Goal: Information Seeking & Learning: Learn about a topic

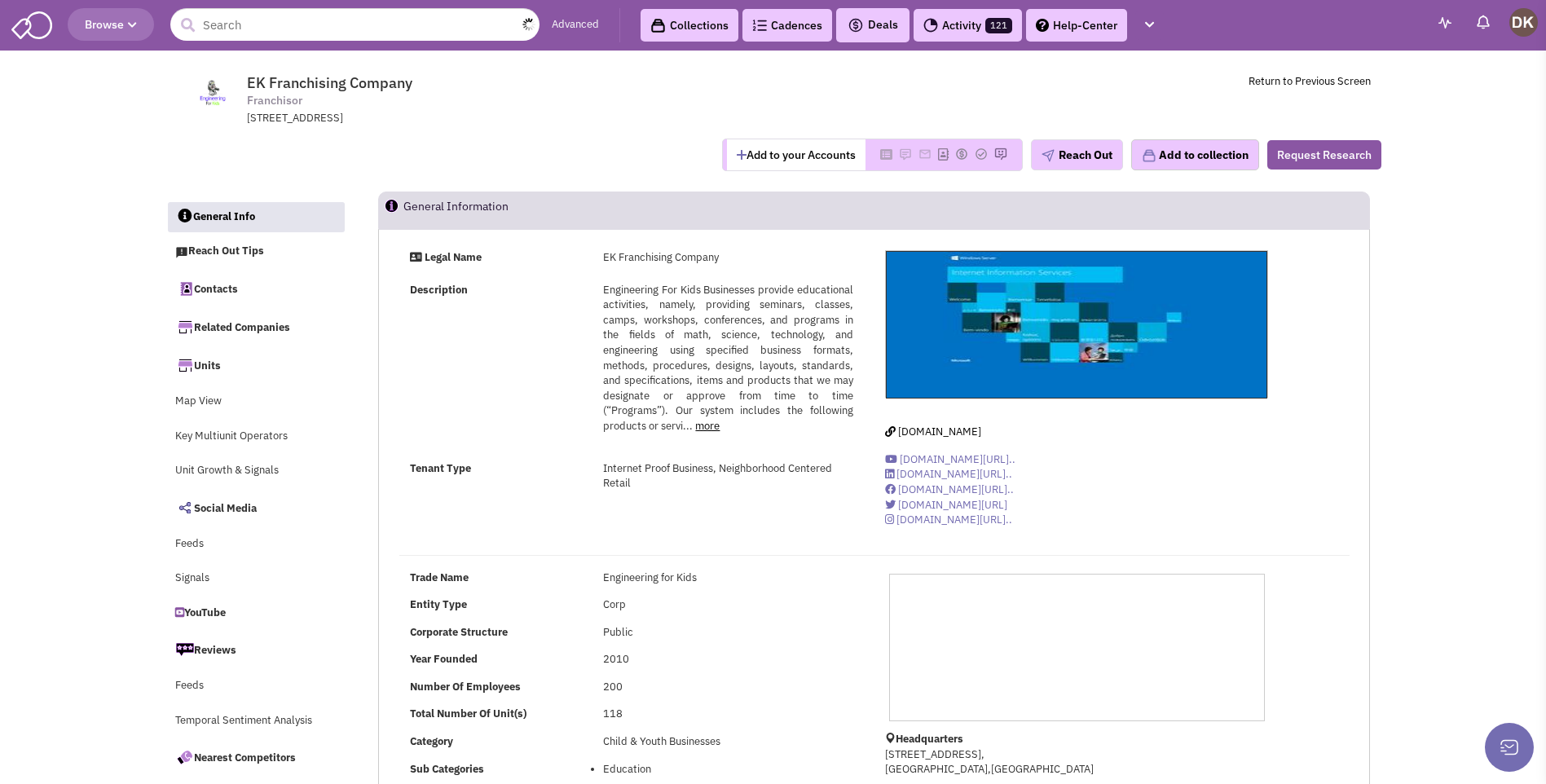
select select
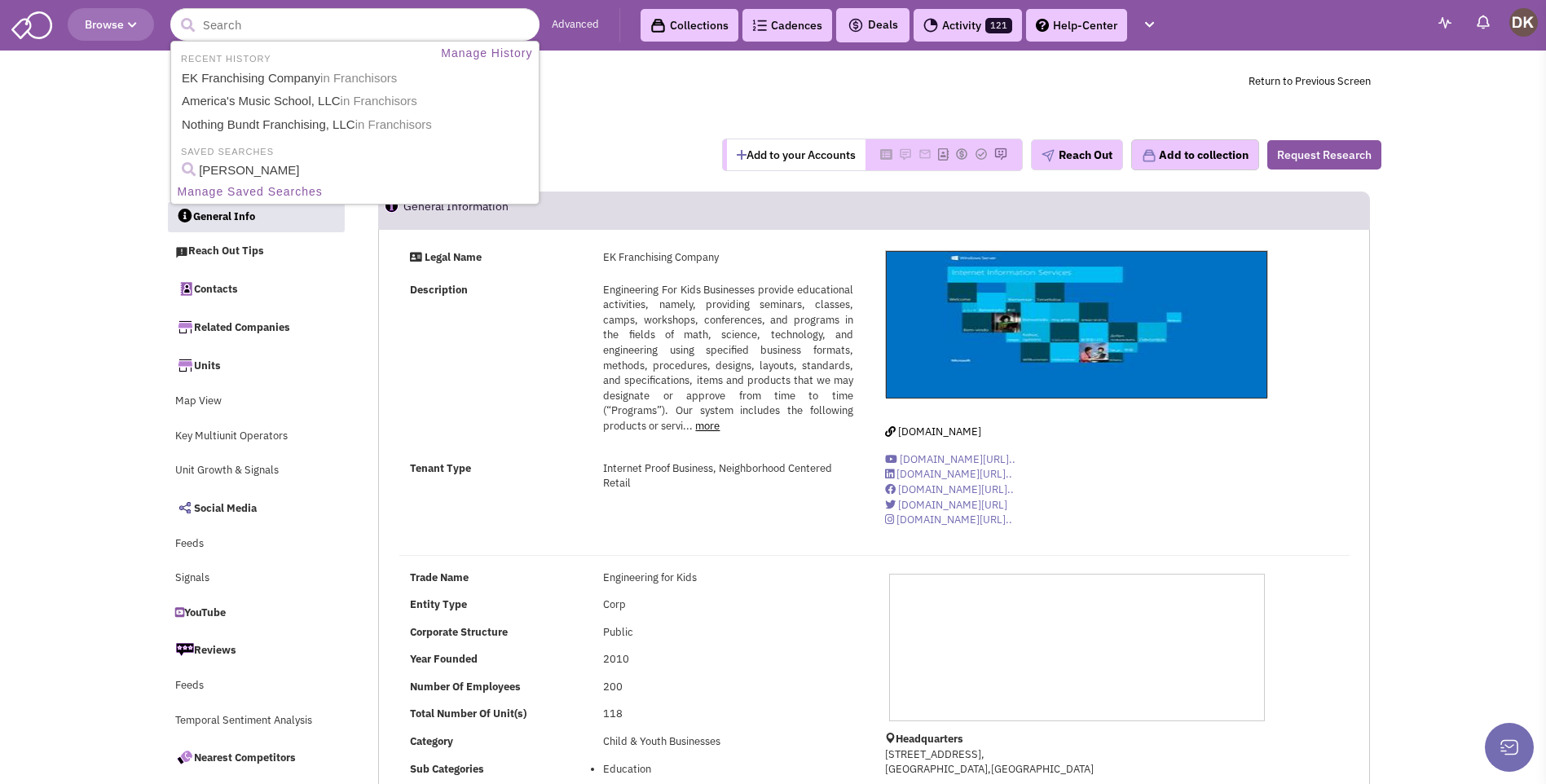
click at [670, 164] on div "Add to your Accounts Reach Out" at bounding box center [774, 155] width 1237 height 33
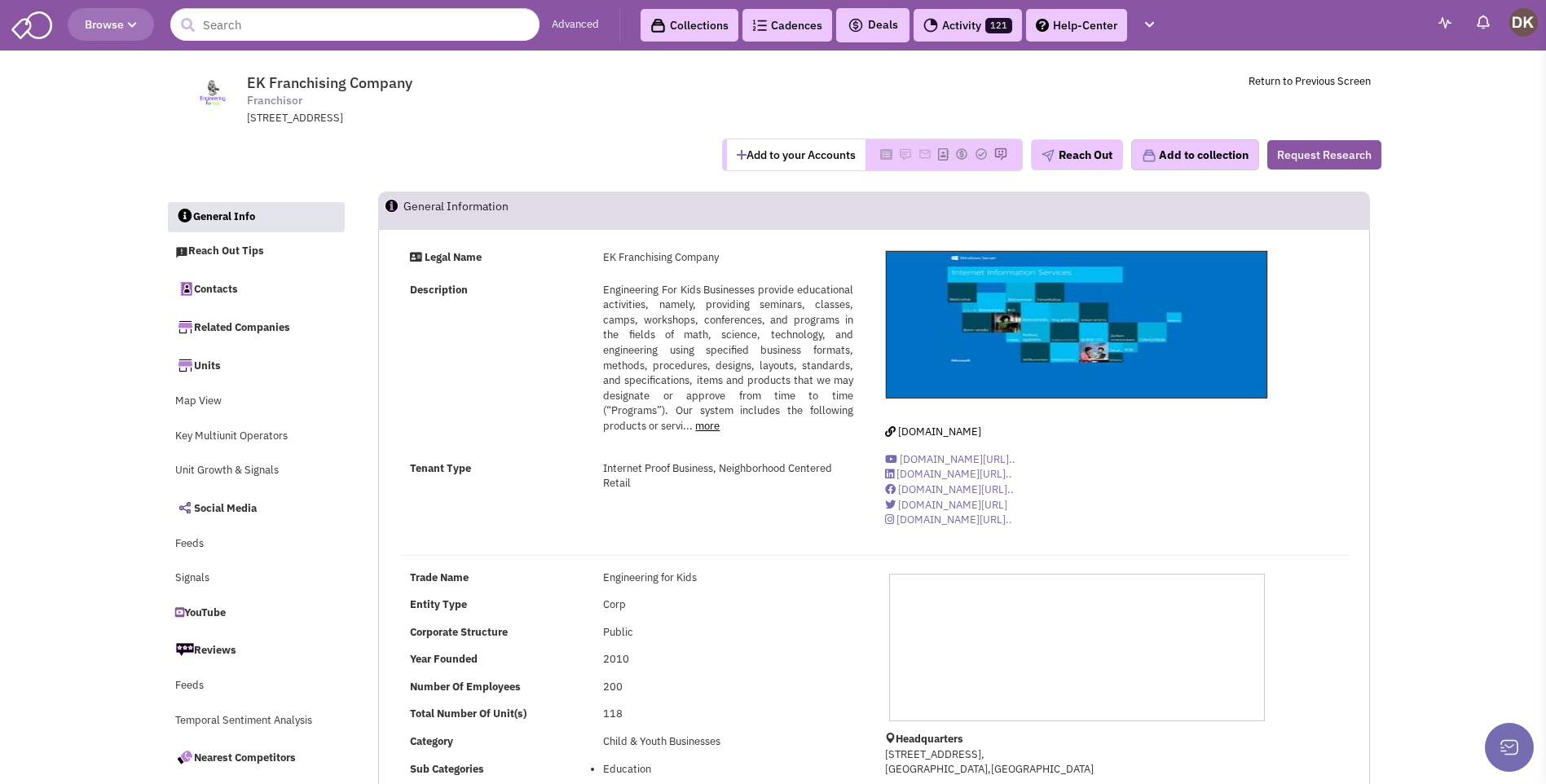
click at [789, 157] on button "Add to your Accounts" at bounding box center [796, 155] width 139 height 31
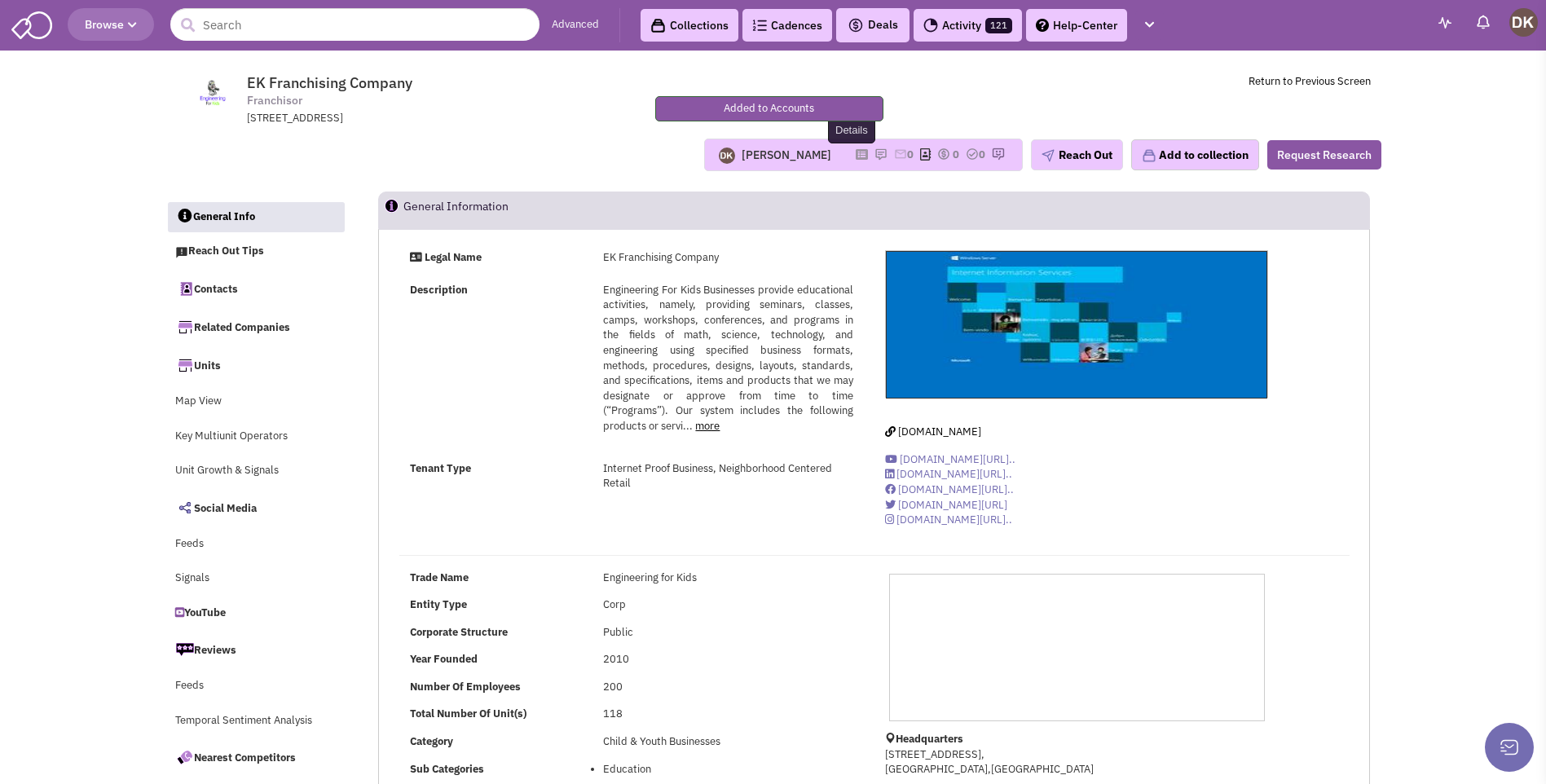
click at [856, 156] on icon at bounding box center [862, 154] width 12 height 9
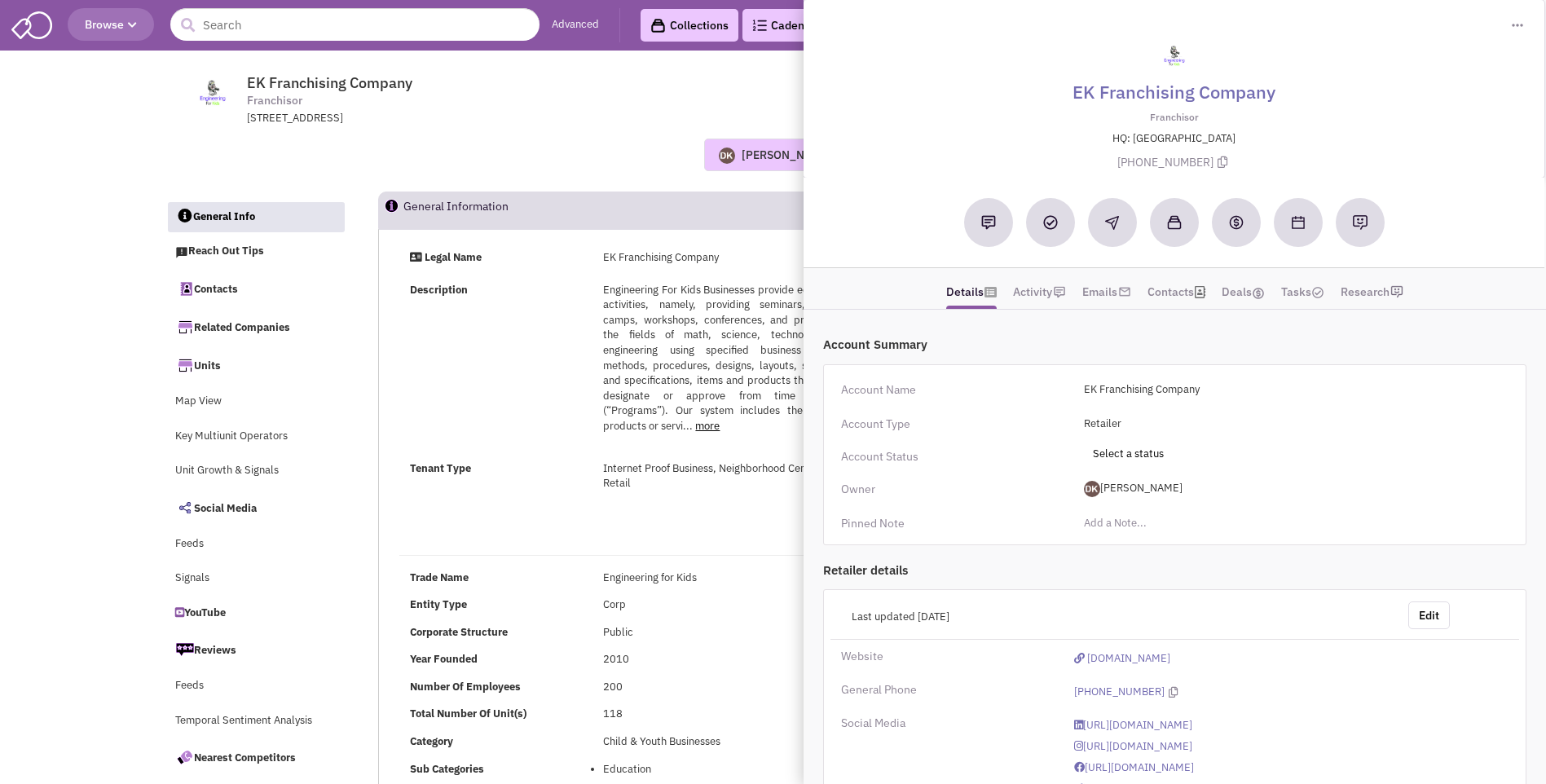
click at [692, 165] on div "Donnie Keller Most recent Note Donnie Keller 04:11 PM on 09/22/2025 Called and …" at bounding box center [774, 155] width 1237 height 33
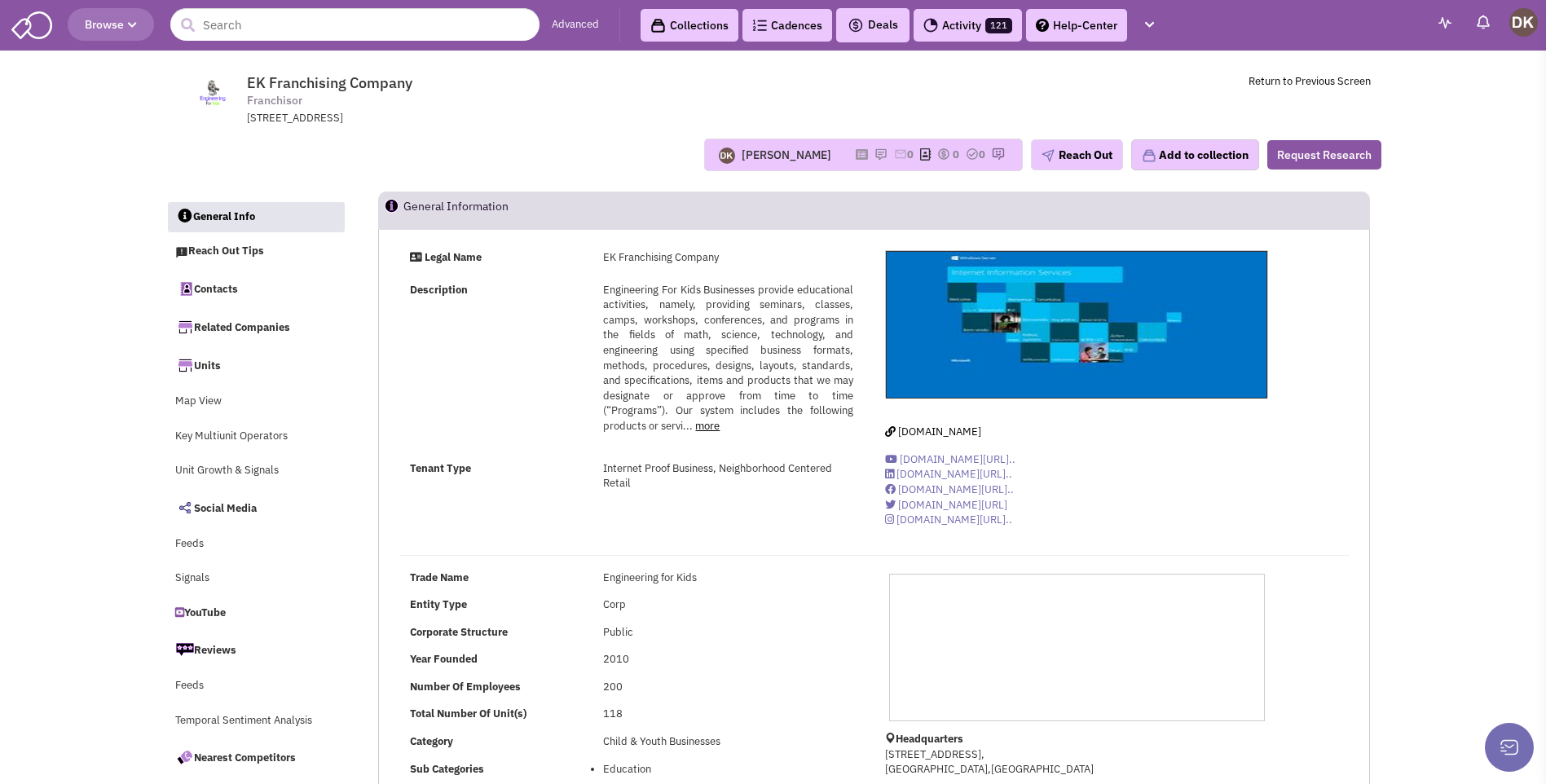
click at [575, 139] on div "Donnie Keller Most recent Note Donnie Keller 04:11 PM on 09/22/2025 Called and …" at bounding box center [774, 155] width 1237 height 33
click at [329, 29] on input "text" at bounding box center [355, 24] width 369 height 33
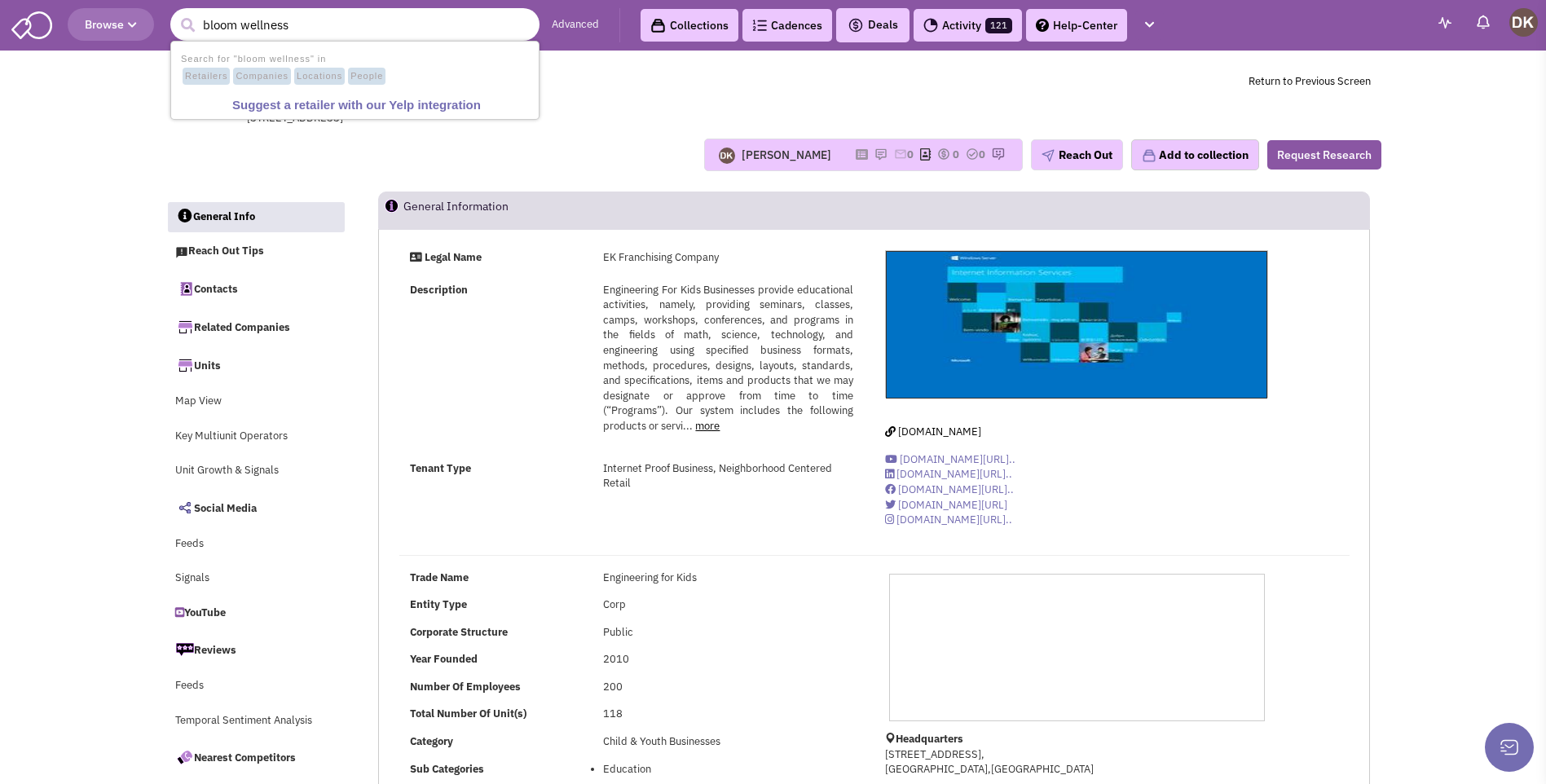
type input "bloom wellness"
click at [175, 13] on button "submit" at bounding box center [187, 25] width 24 height 24
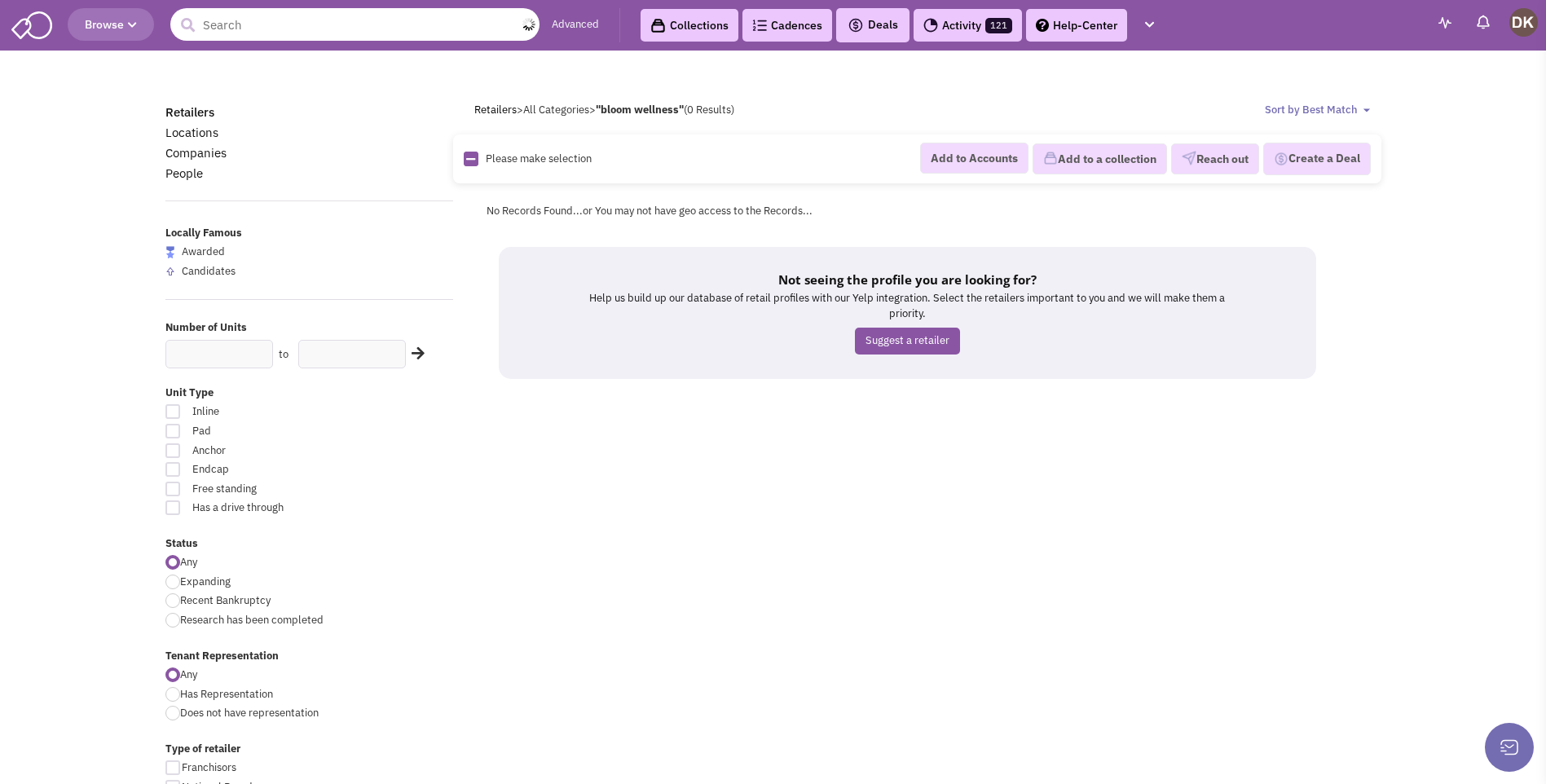
click at [289, 29] on input "text" at bounding box center [355, 24] width 369 height 33
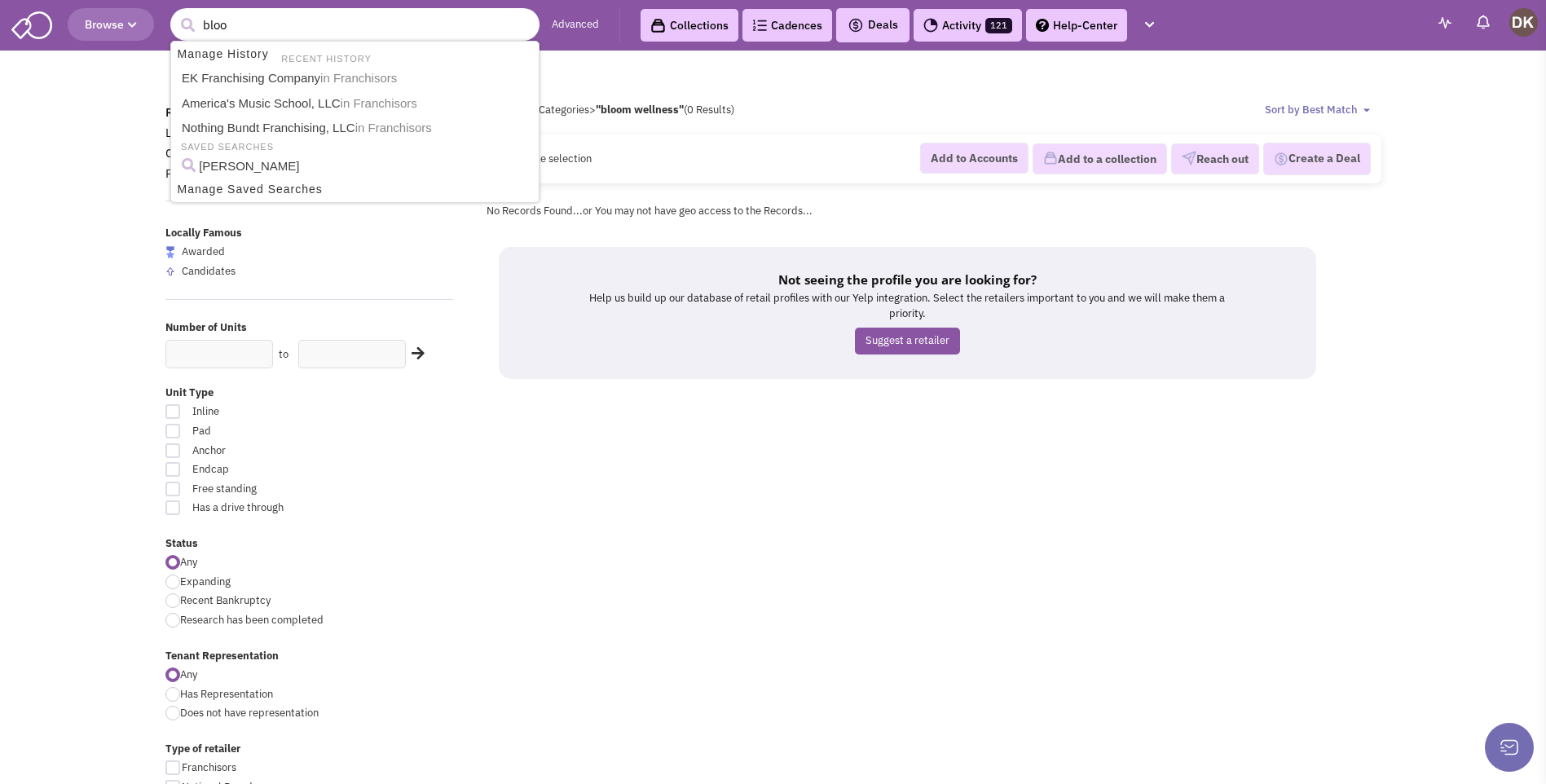
type input "bloom"
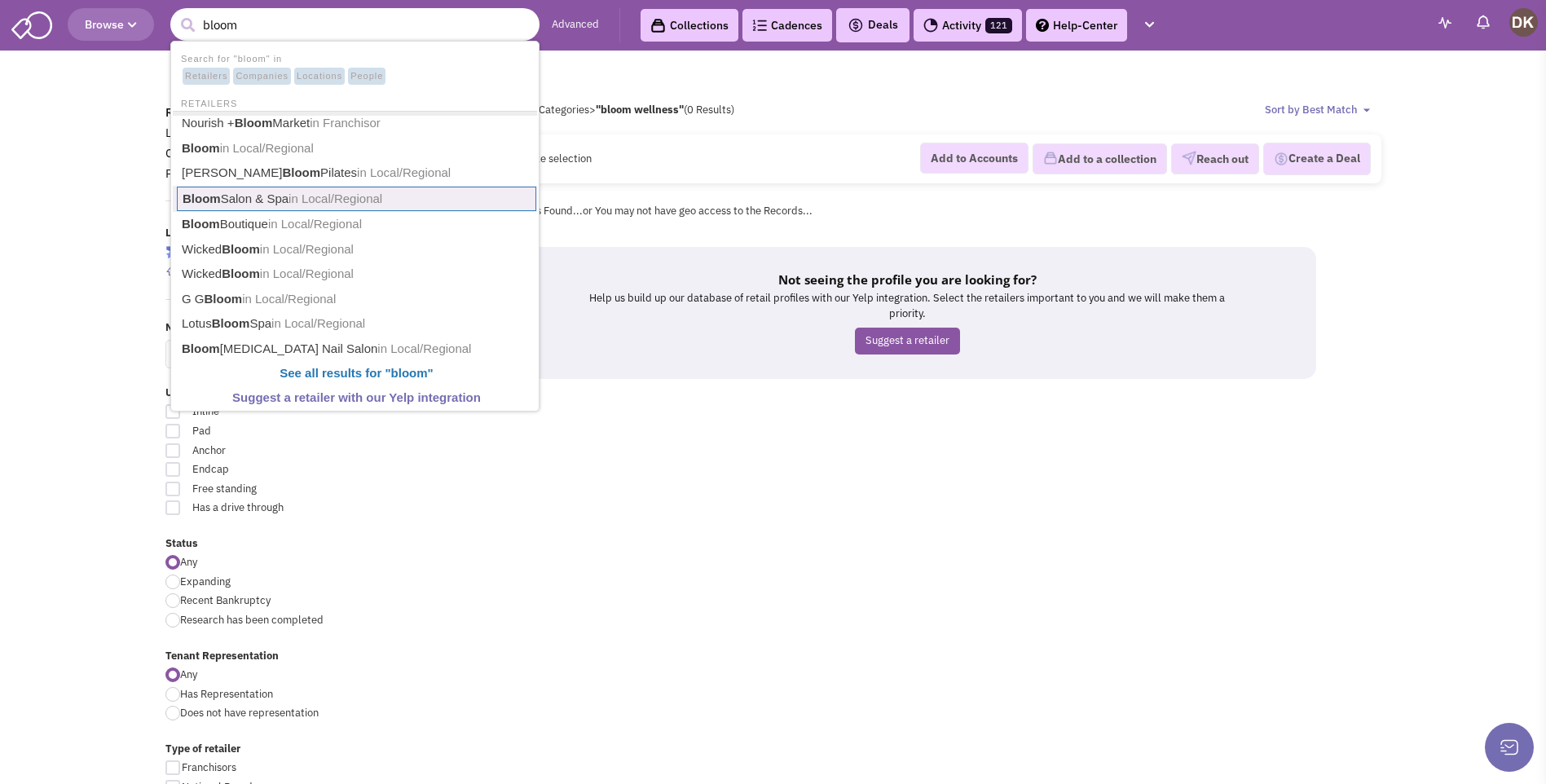
click at [242, 203] on link "Bloom Salon & Spa in Local/Regional" at bounding box center [356, 198] width 360 height 25
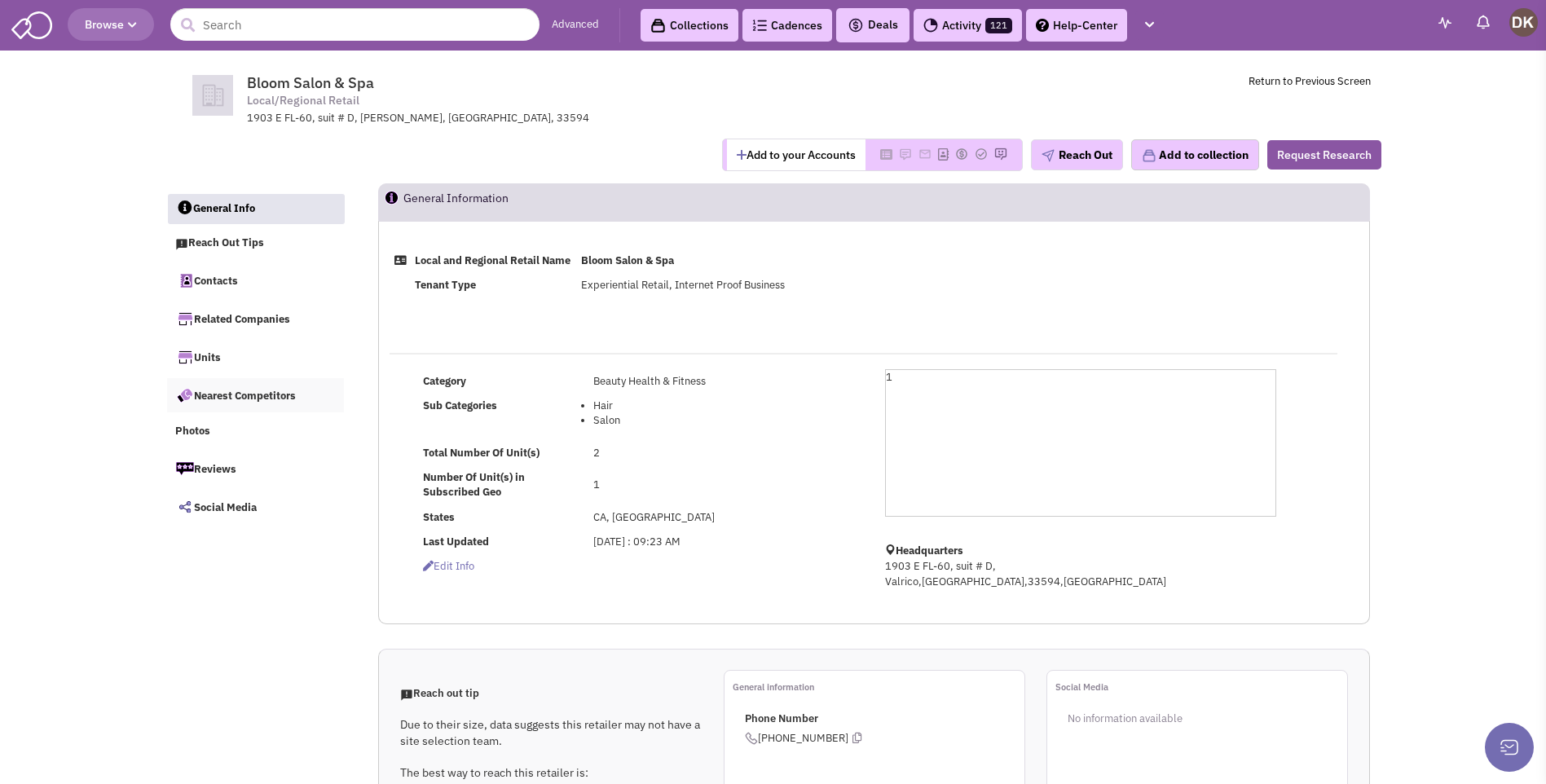
click at [272, 396] on link "Nearest Competitors" at bounding box center [256, 395] width 178 height 35
click at [373, 33] on input "text" at bounding box center [355, 24] width 369 height 33
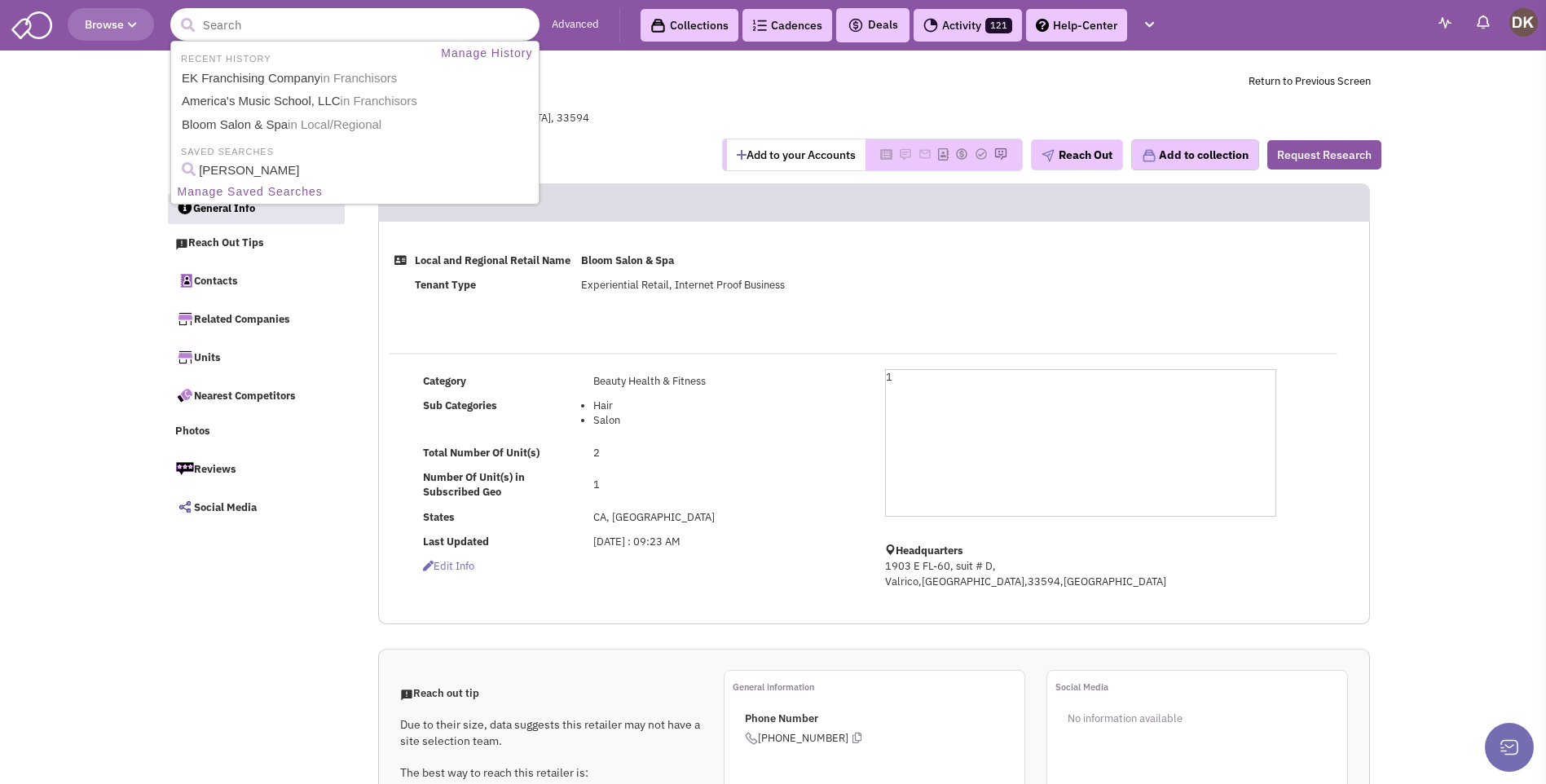
click at [310, 30] on input "text" at bounding box center [355, 24] width 369 height 33
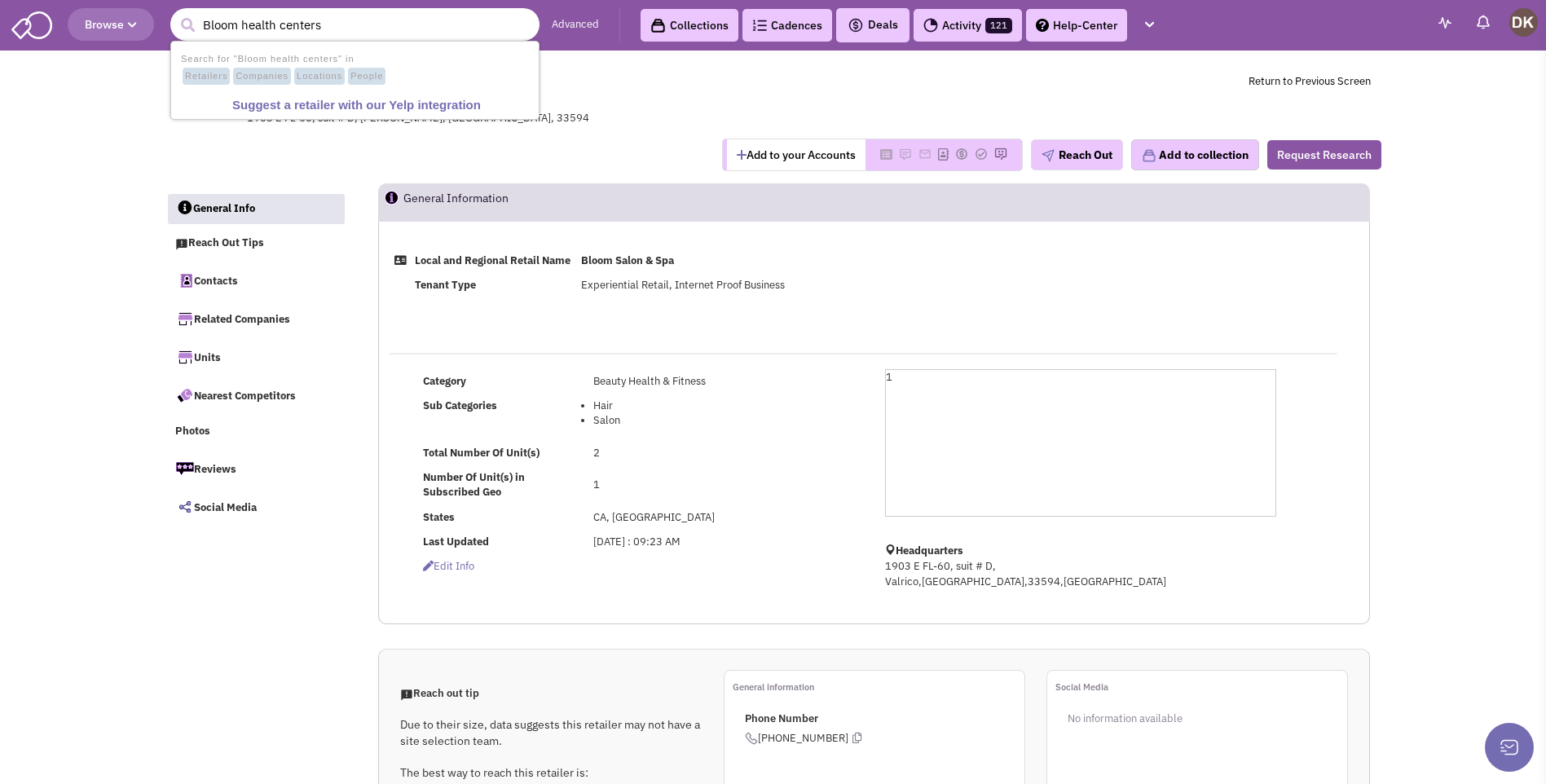
type input "Bloom health centers"
click at [175, 13] on button "submit" at bounding box center [187, 25] width 24 height 24
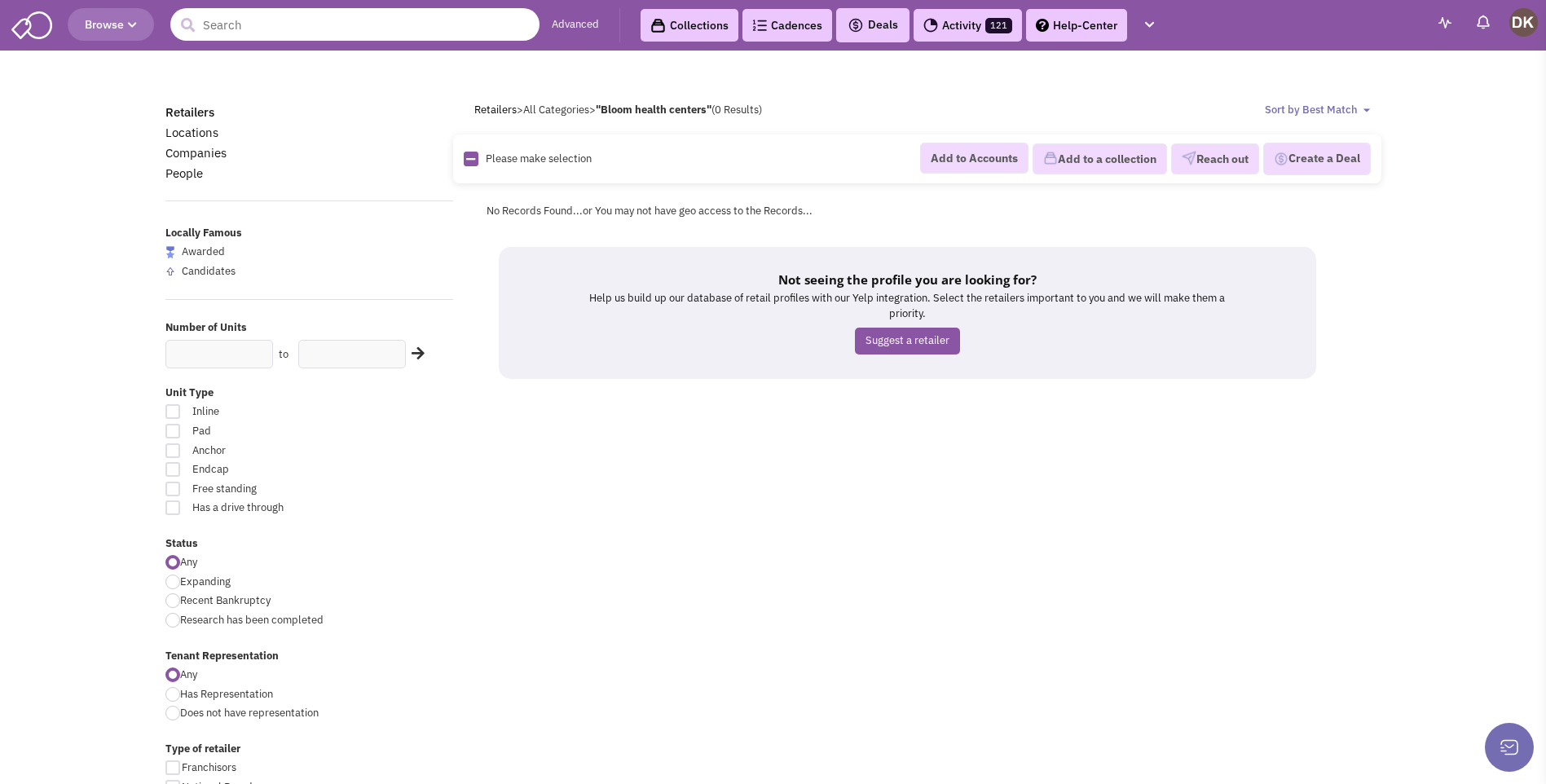
click at [309, 26] on input "text" at bounding box center [355, 24] width 369 height 33
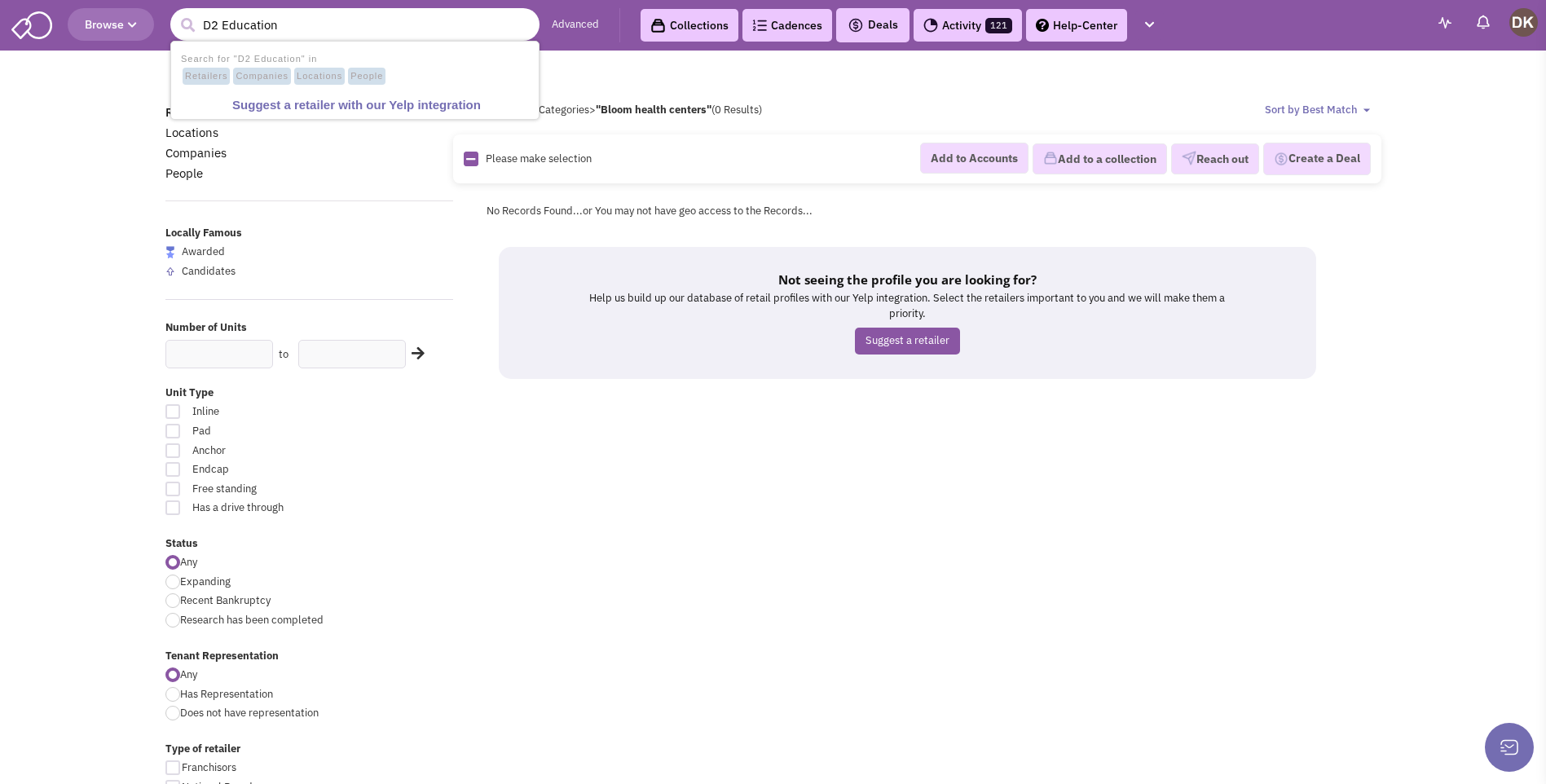
type input "D2 Education"
click at [175, 13] on button "submit" at bounding box center [187, 25] width 24 height 24
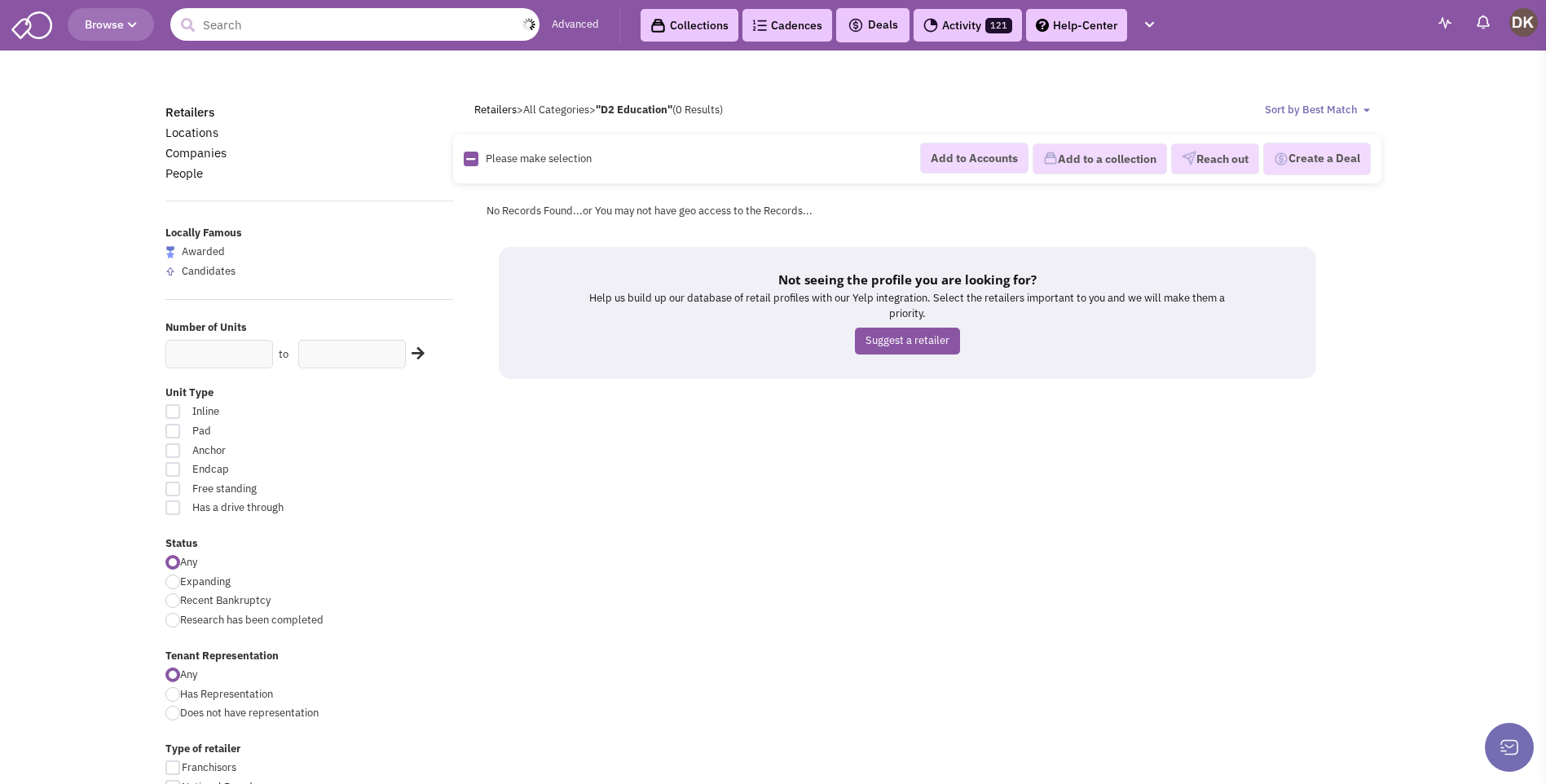
click at [432, 27] on input "text" at bounding box center [355, 24] width 369 height 33
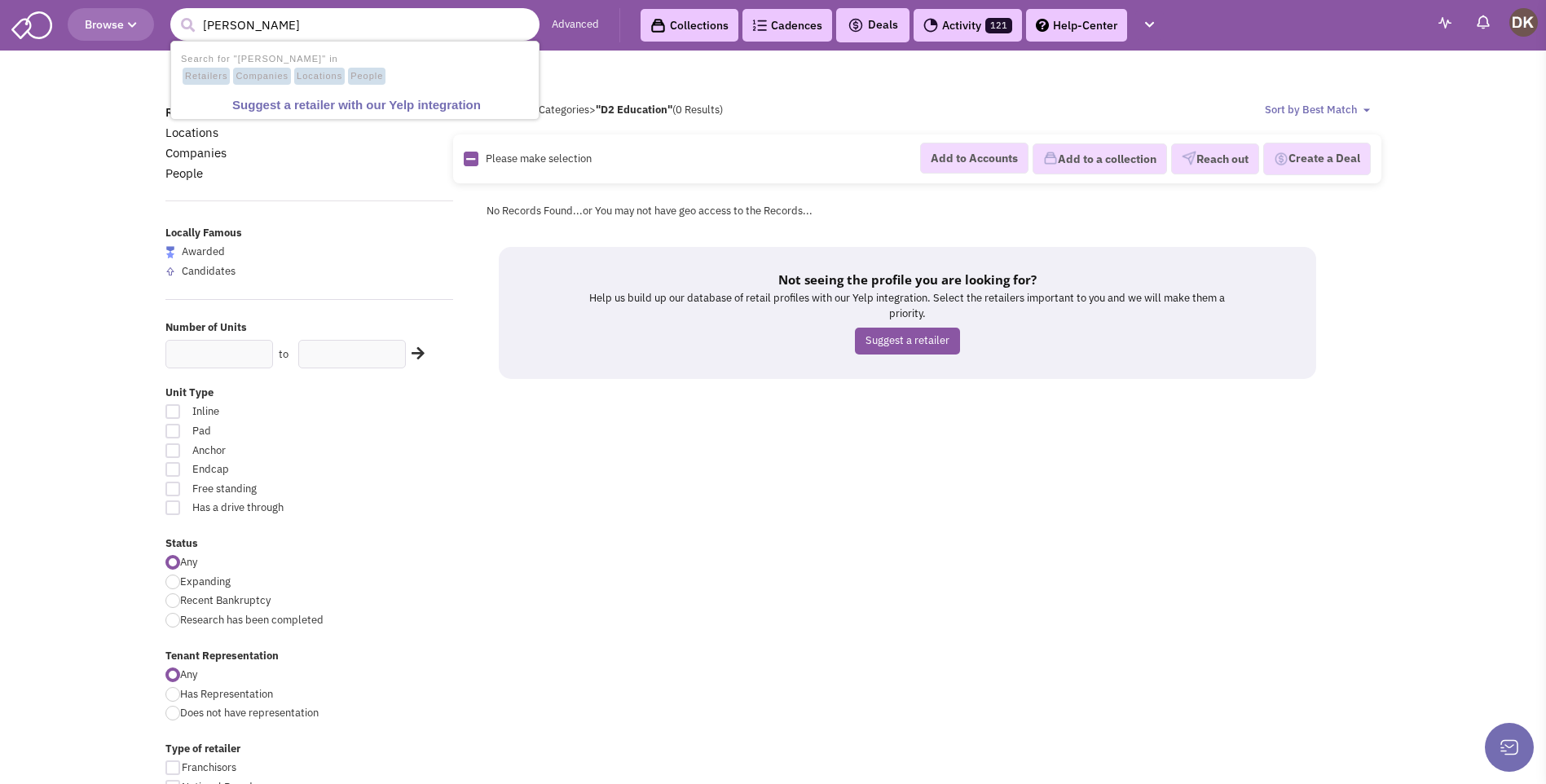
type input "[PERSON_NAME]"
click at [175, 13] on button "submit" at bounding box center [187, 25] width 24 height 24
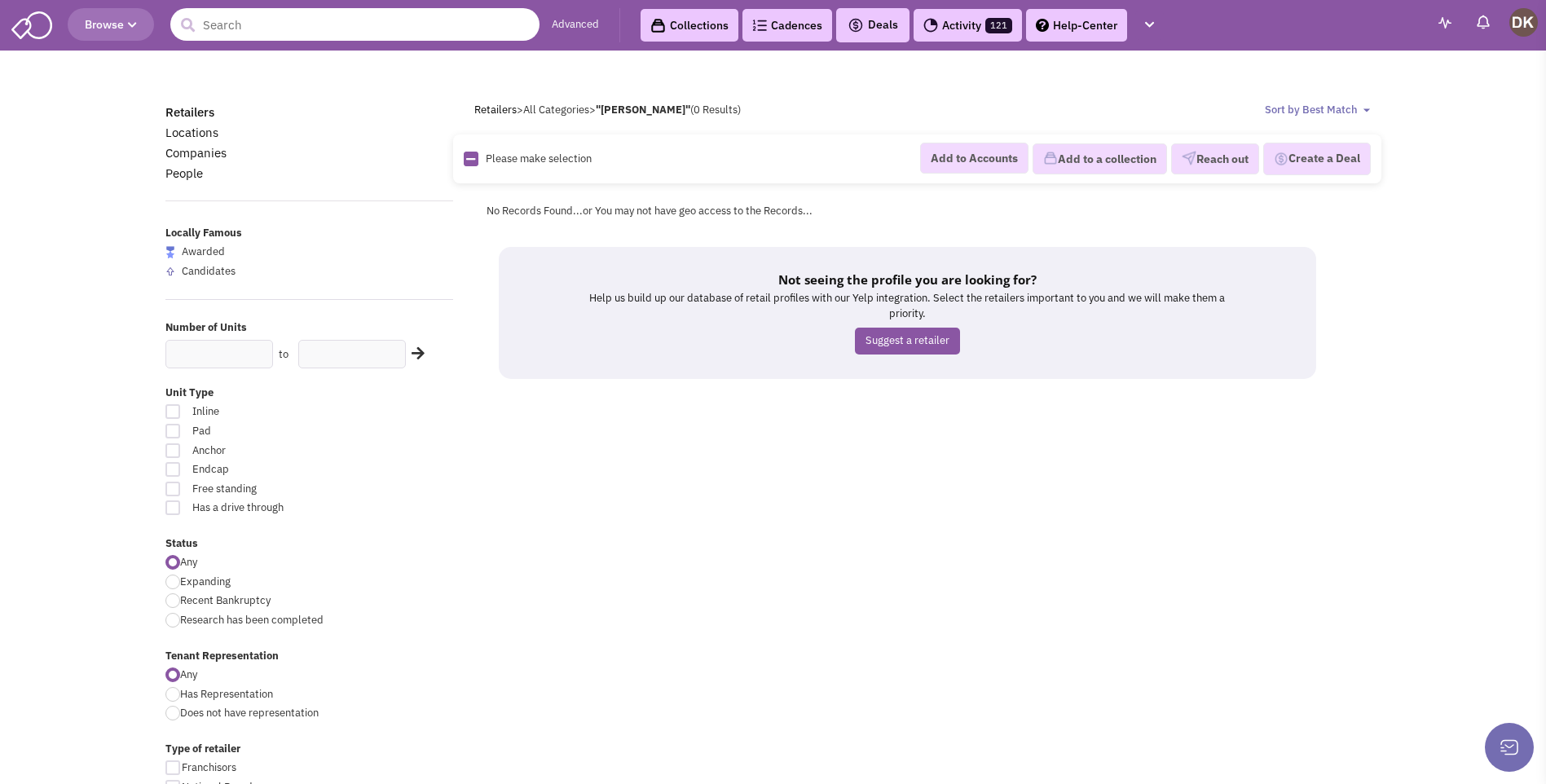
click at [467, 23] on input "text" at bounding box center [355, 24] width 369 height 33
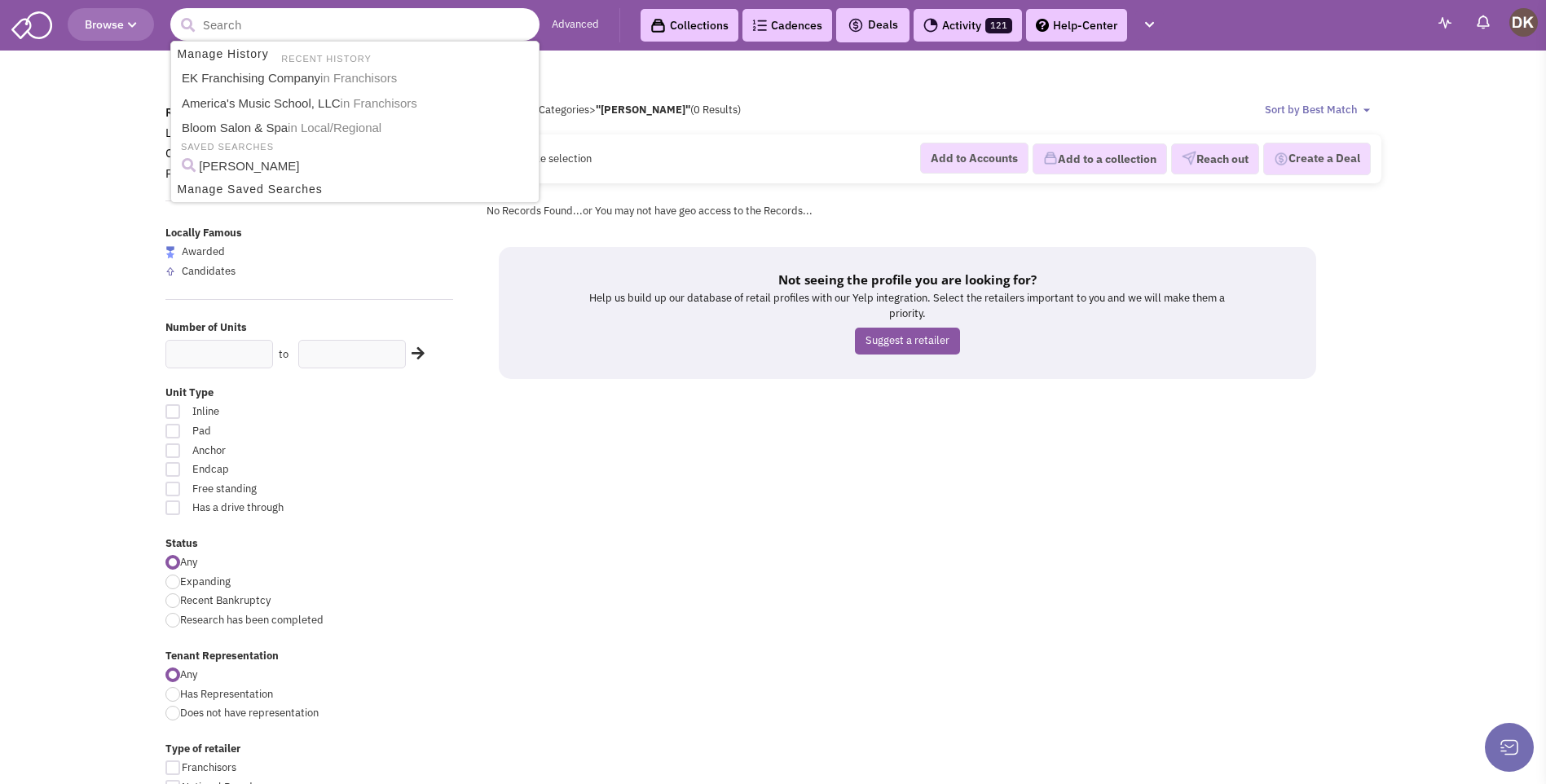
type input "i"
type input "="
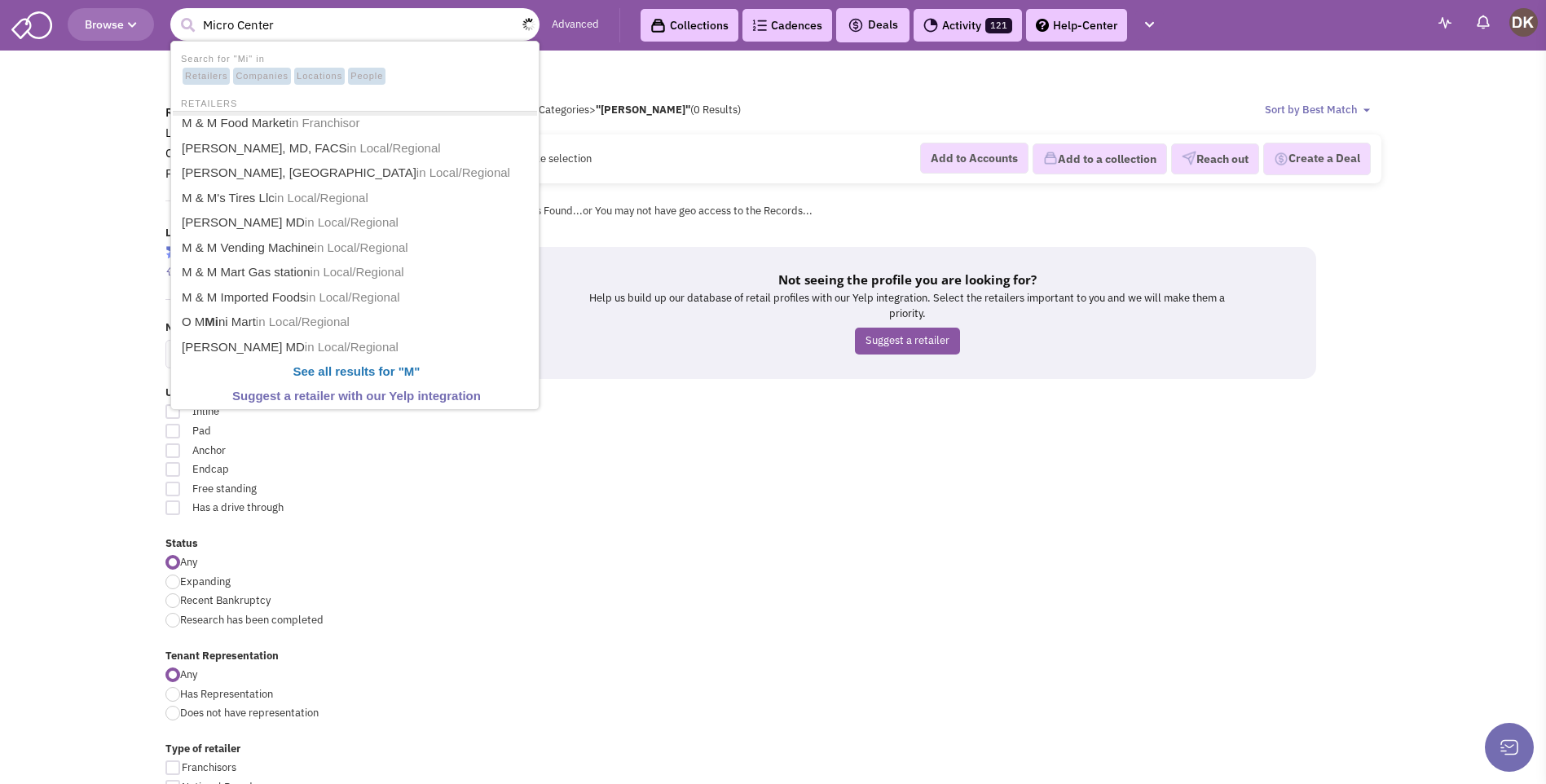
type input "Micro Center"
click at [175, 13] on button "submit" at bounding box center [187, 25] width 24 height 24
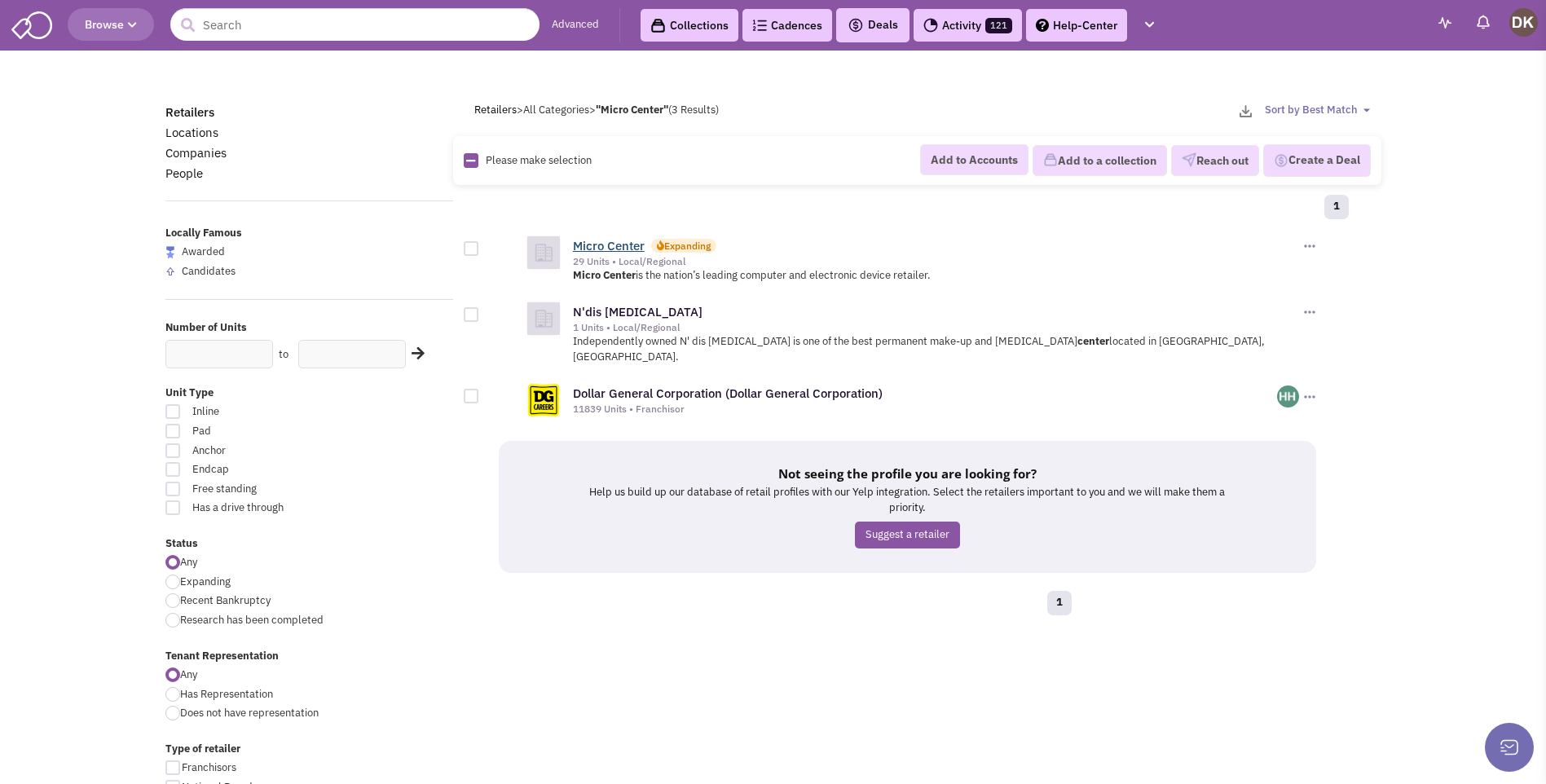
click at [621, 249] on link "Micro Center" at bounding box center [608, 246] width 72 height 16
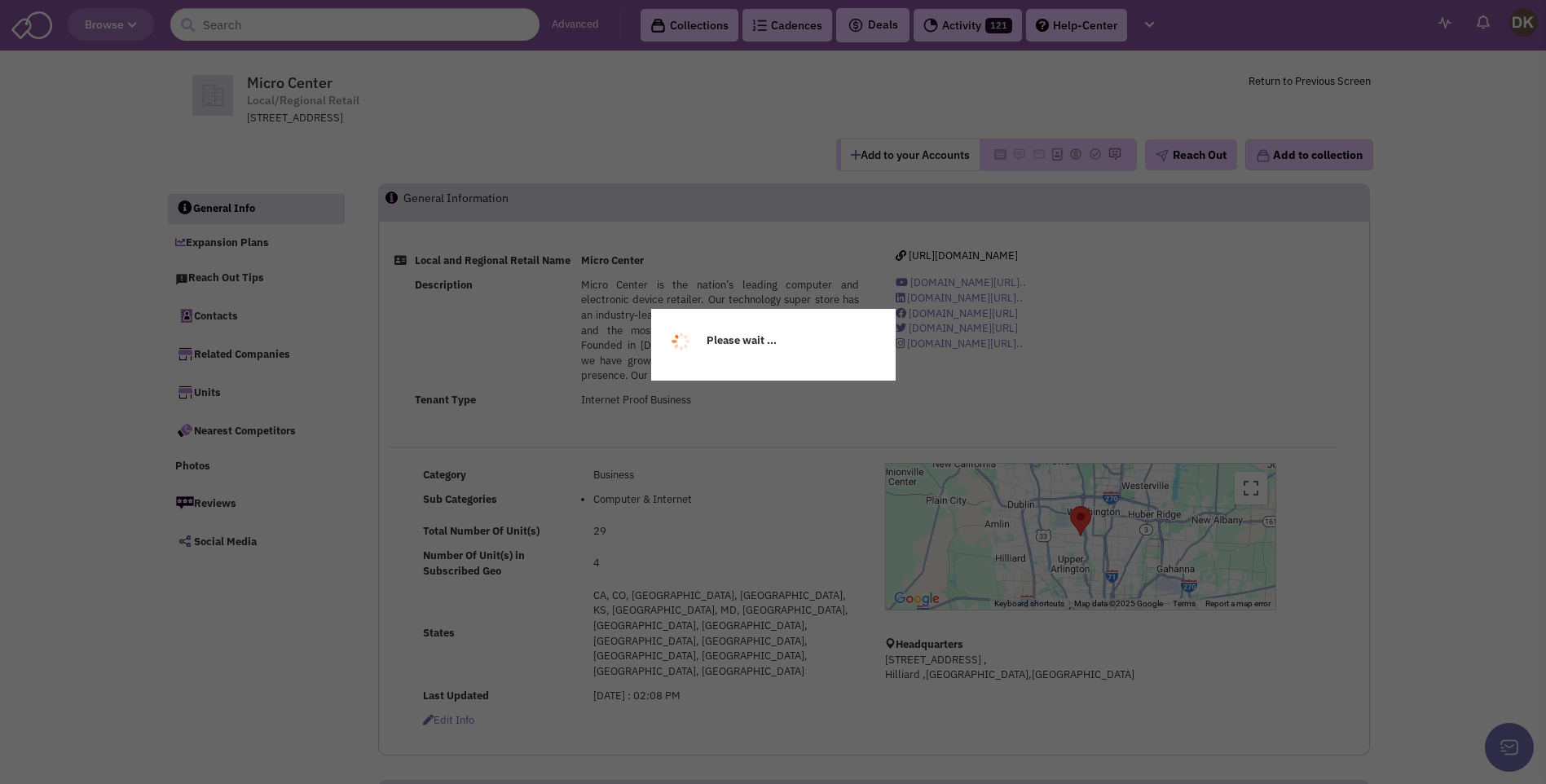
select select
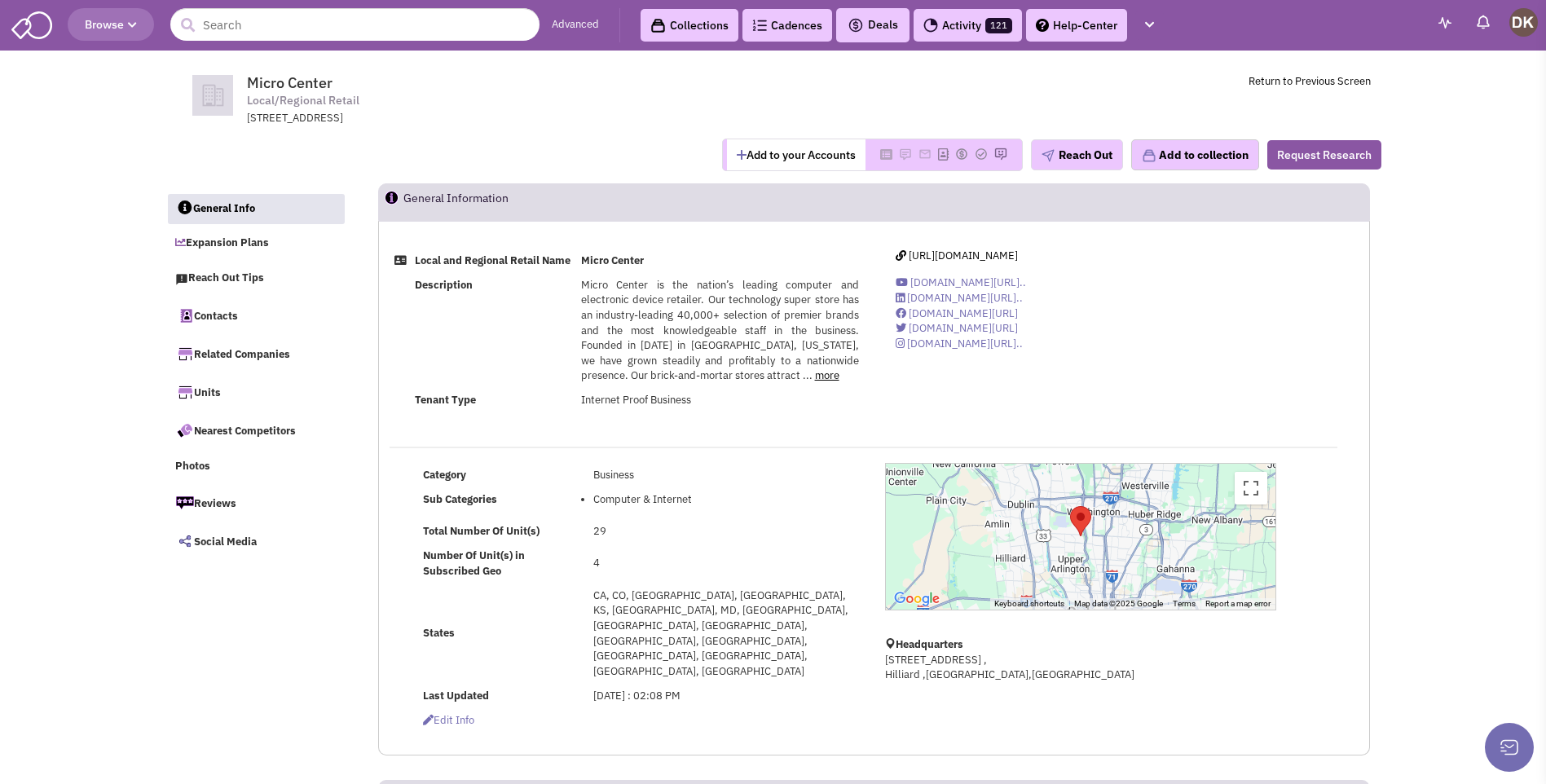
click at [785, 162] on button "Add to your Accounts" at bounding box center [796, 155] width 139 height 31
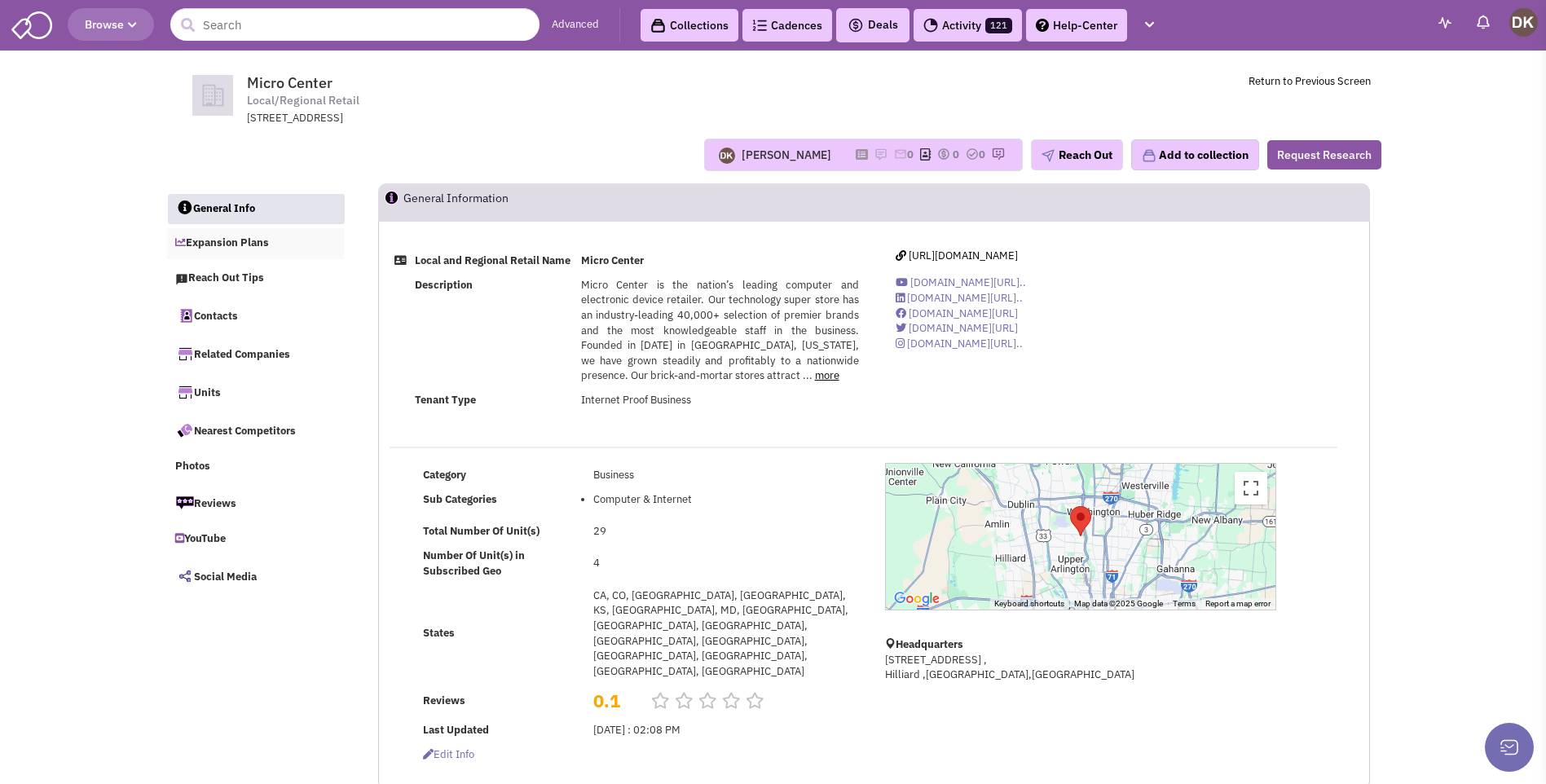
click at [233, 240] on link "Expansion Plans" at bounding box center [256, 243] width 178 height 31
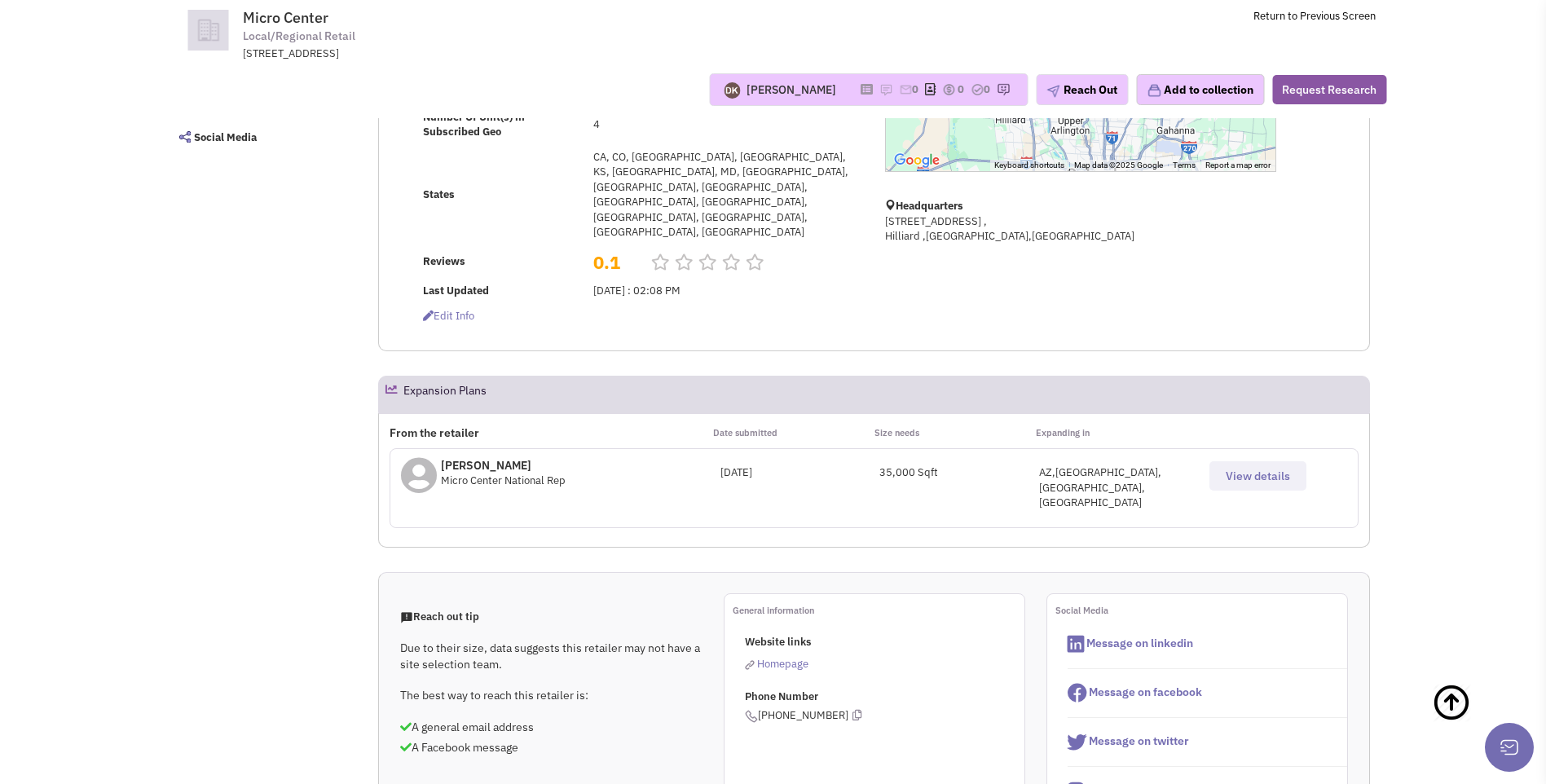
scroll to position [349, 0]
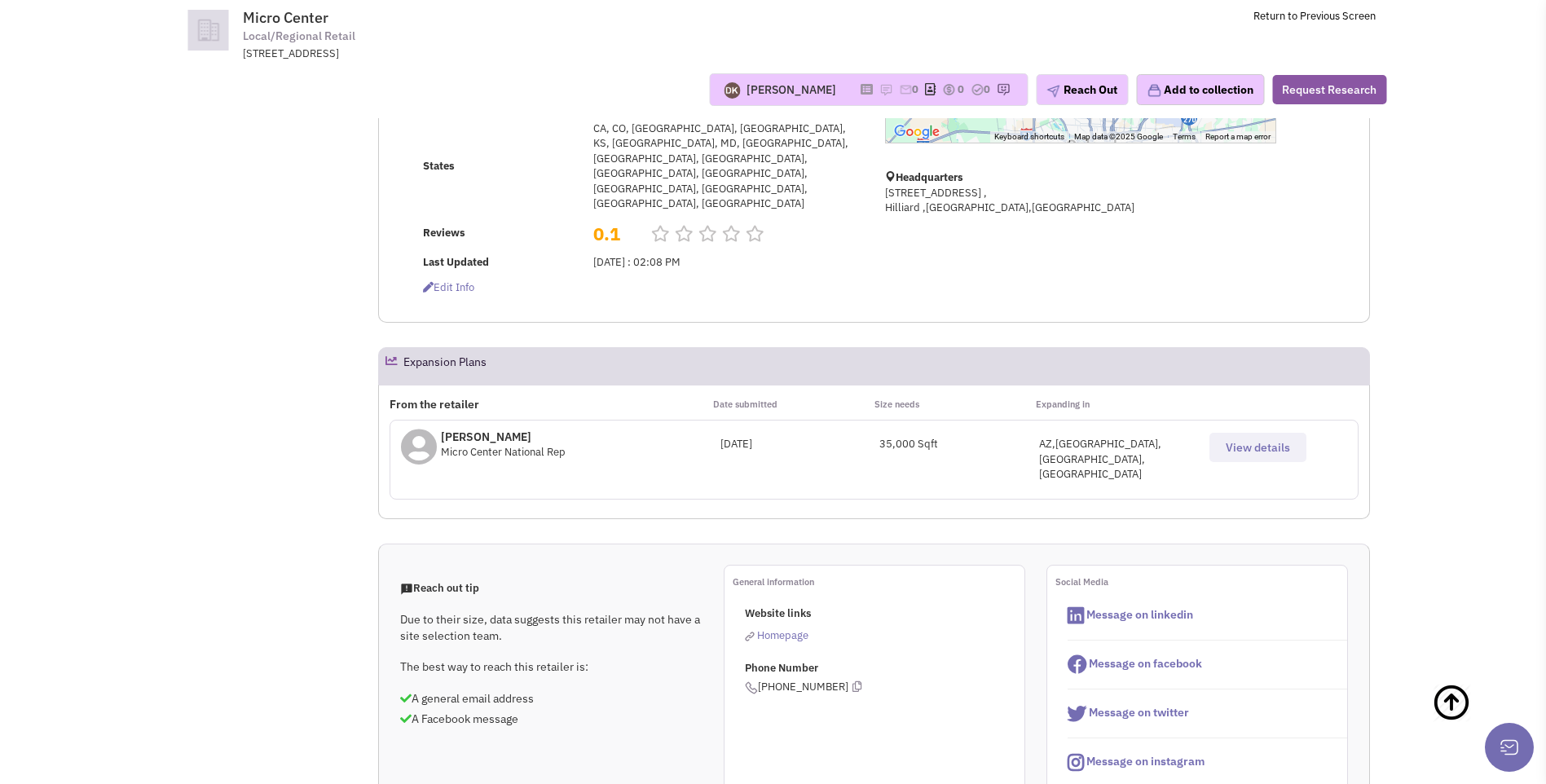
click at [1255, 440] on span "View details" at bounding box center [1258, 447] width 64 height 15
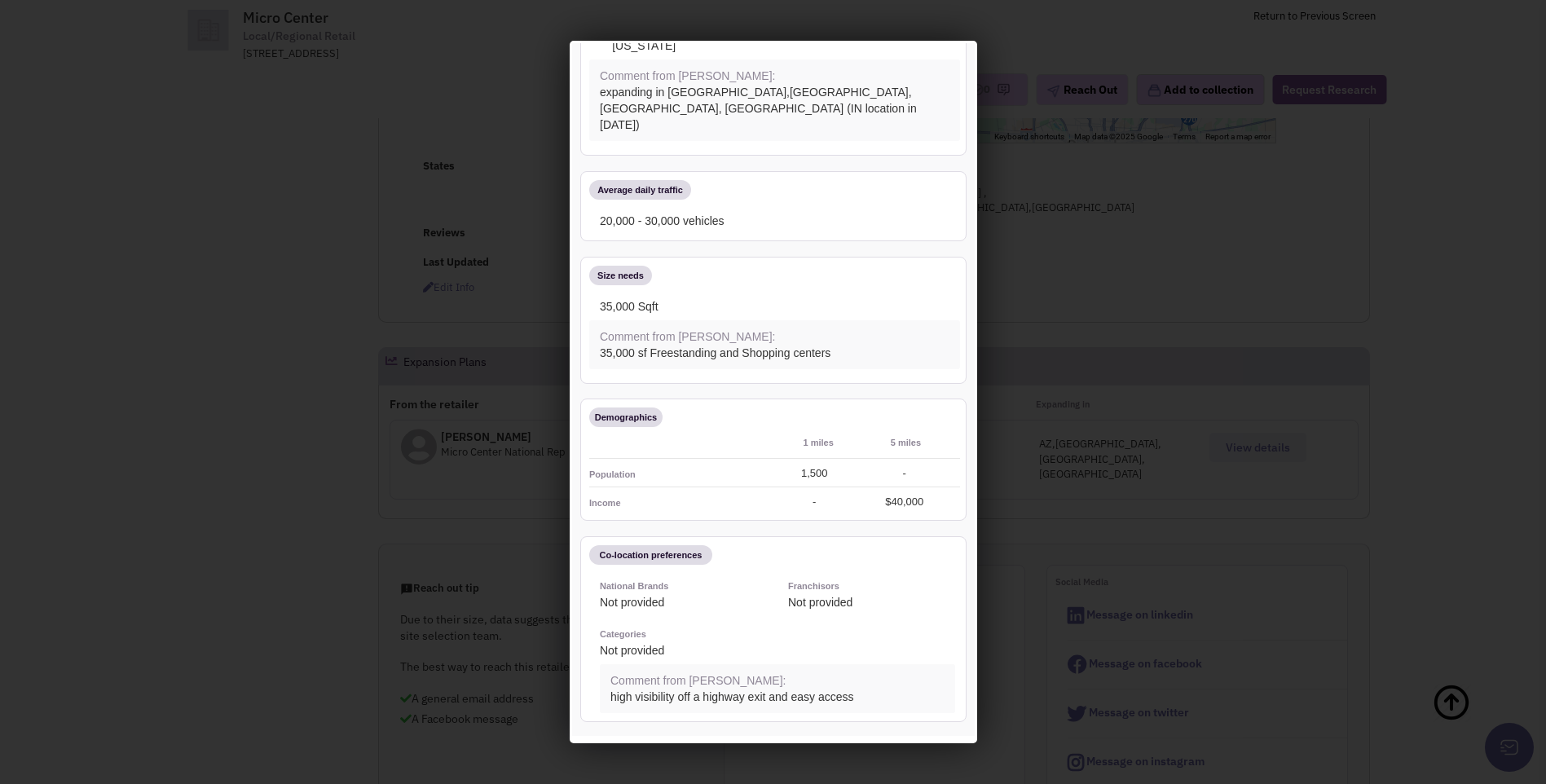
scroll to position [0, 0]
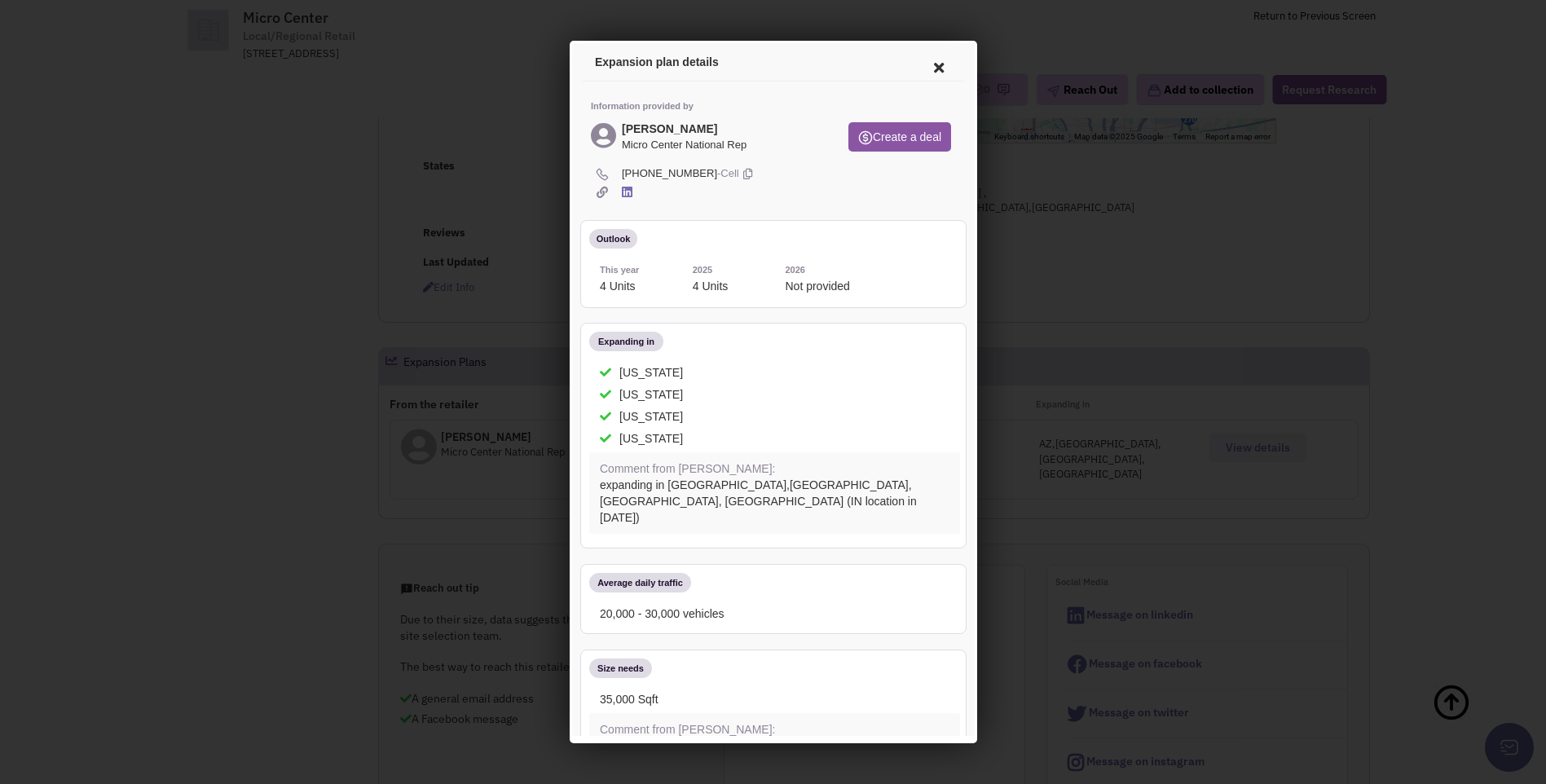
click at [924, 64] on icon at bounding box center [936, 65] width 35 height 39
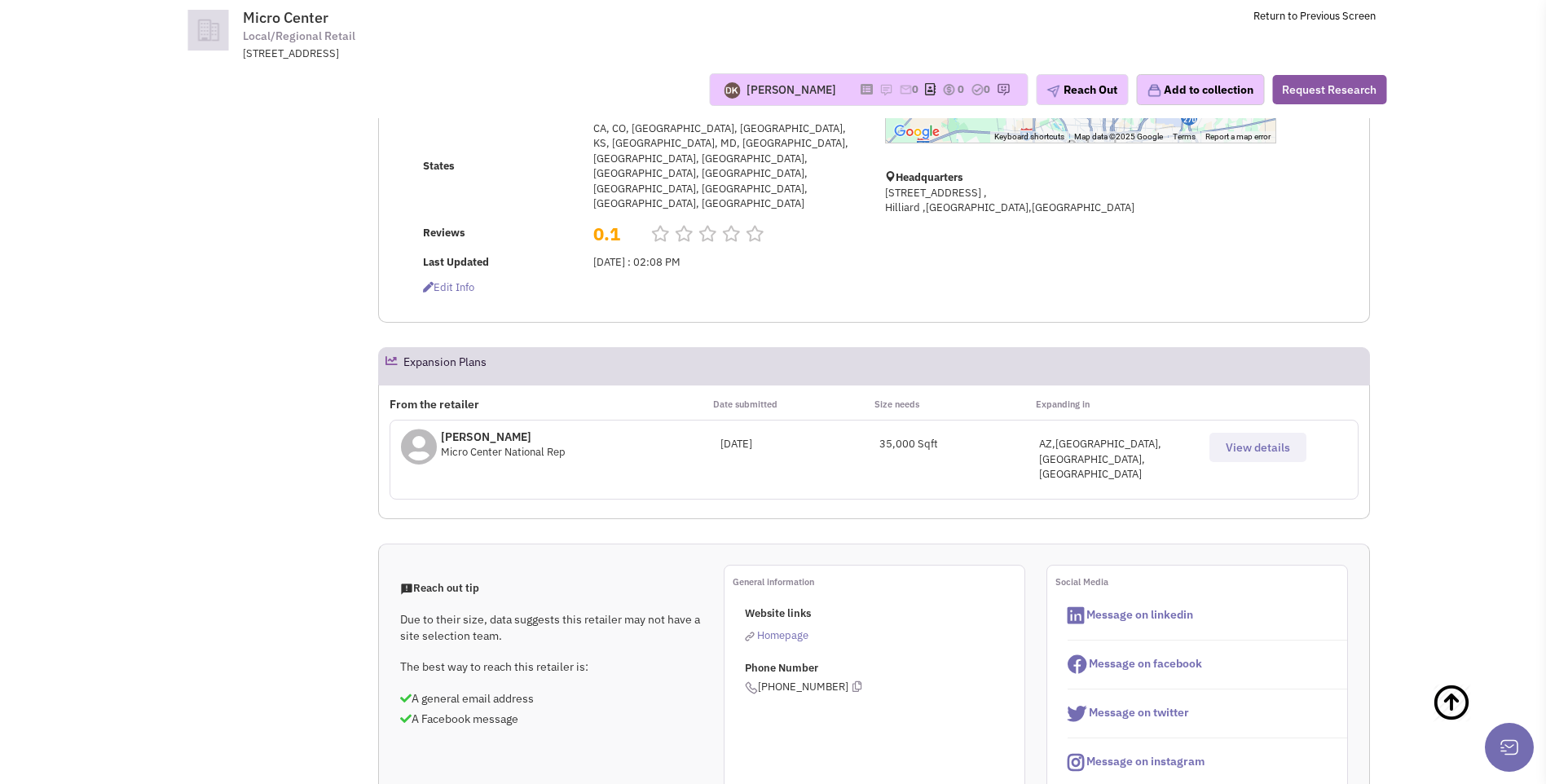
click at [1050, 228] on div "← Move left → Move right ↑ Move up ↓ Move down + Zoom in - Zoom out Home Jump l…" at bounding box center [1081, 112] width 412 height 232
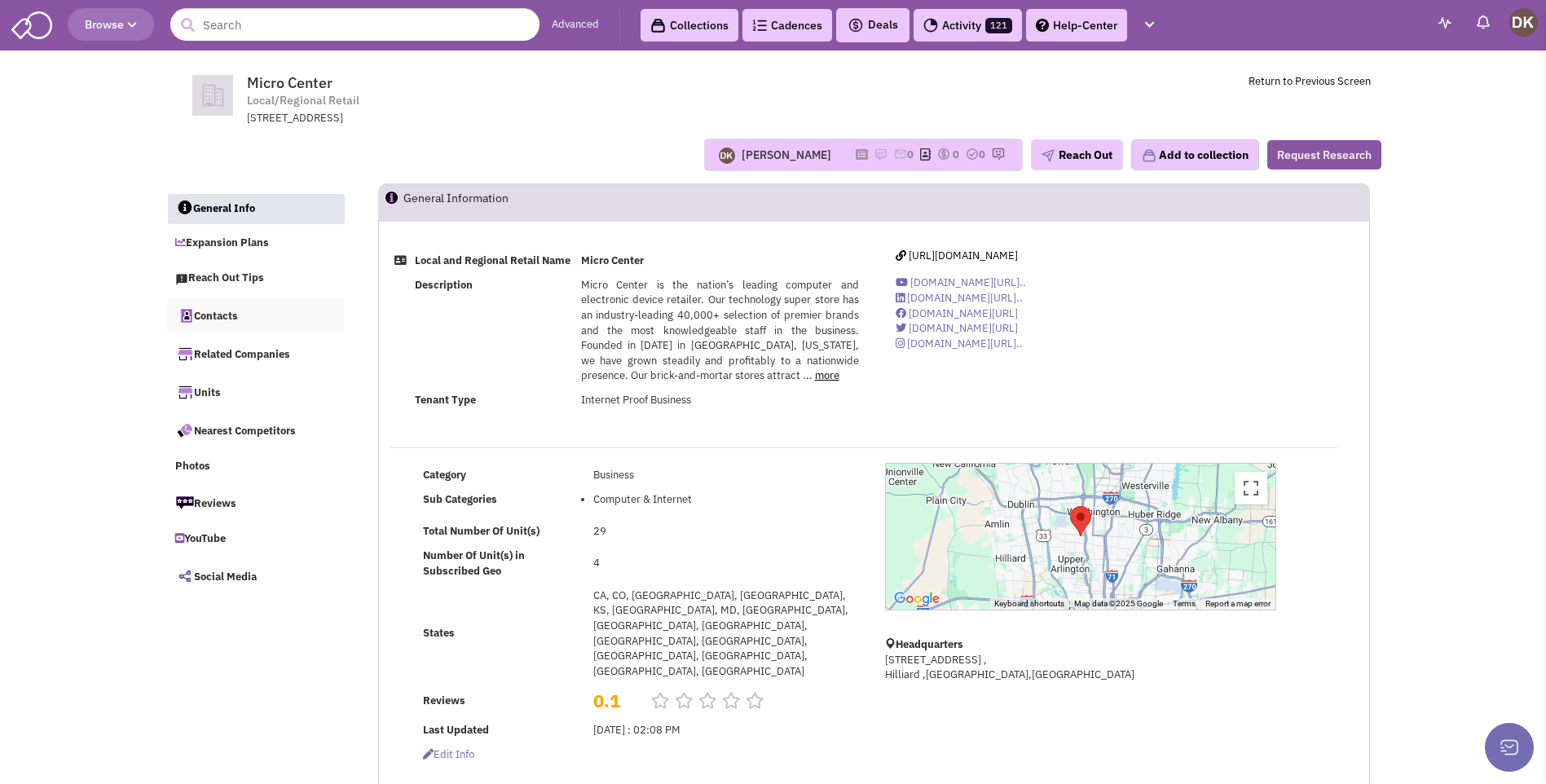
click at [218, 314] on link "Contacts" at bounding box center [256, 315] width 178 height 35
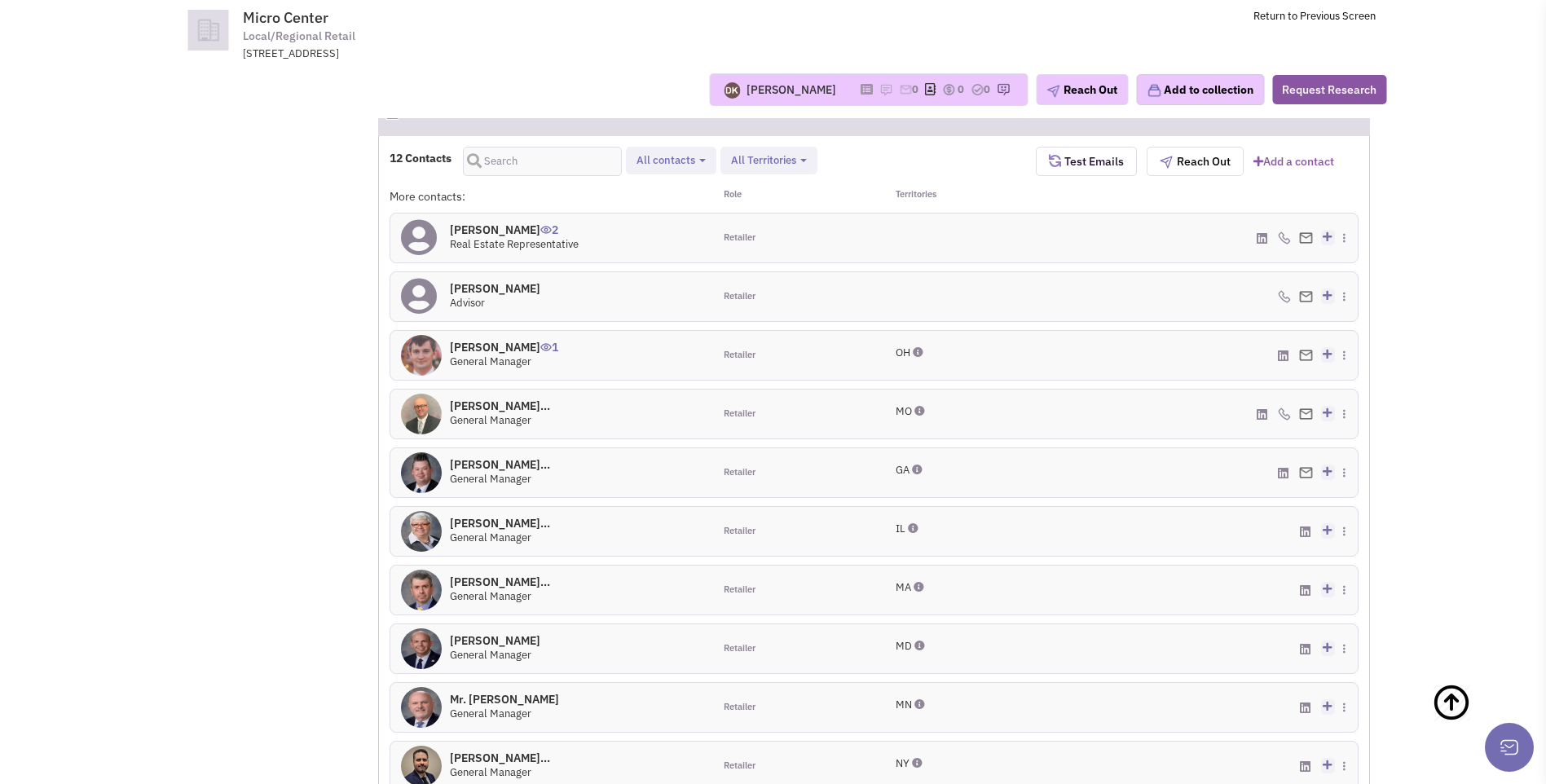
scroll to position [1208, 0]
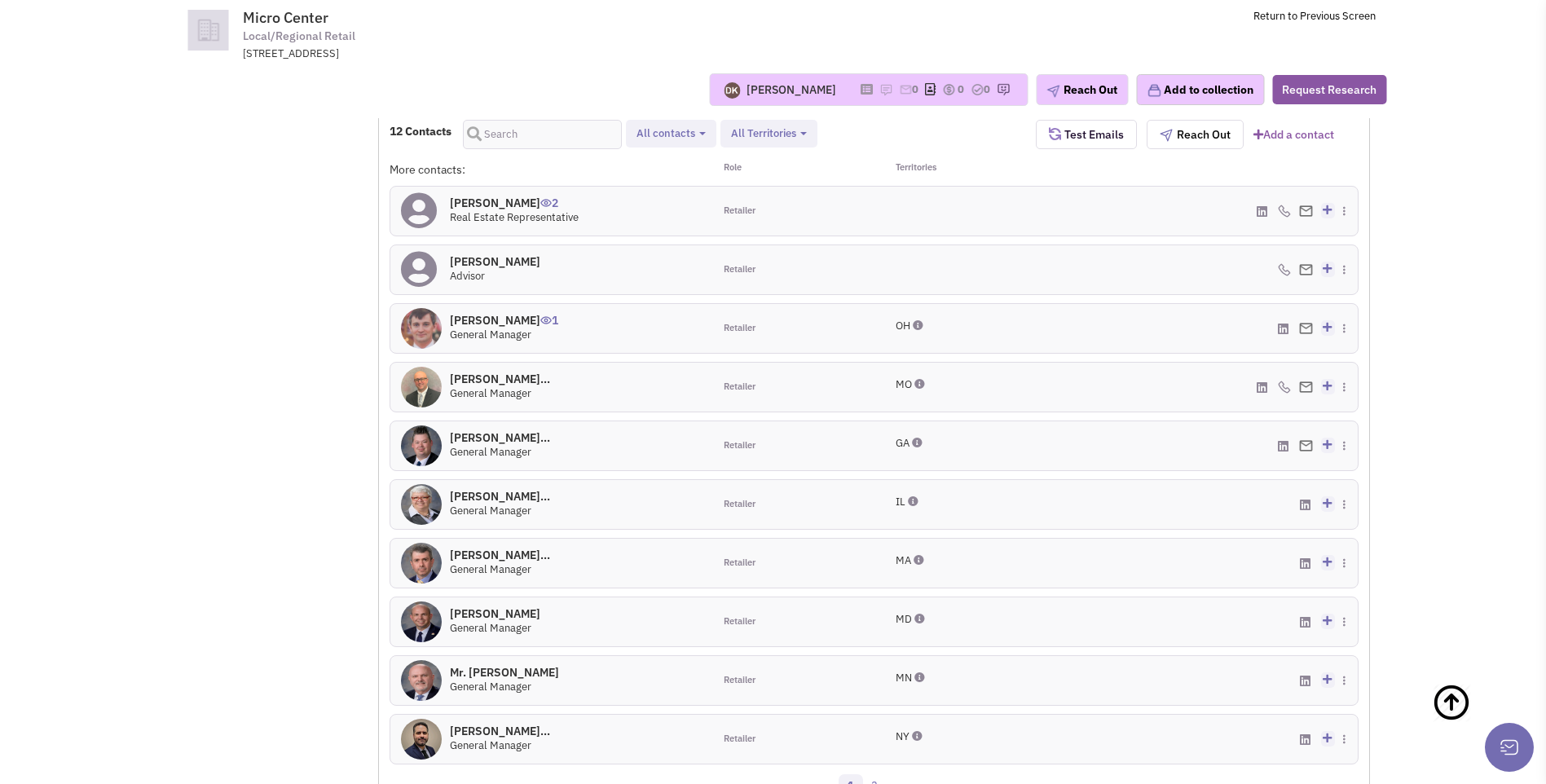
click at [423, 601] on img at bounding box center [421, 621] width 41 height 41
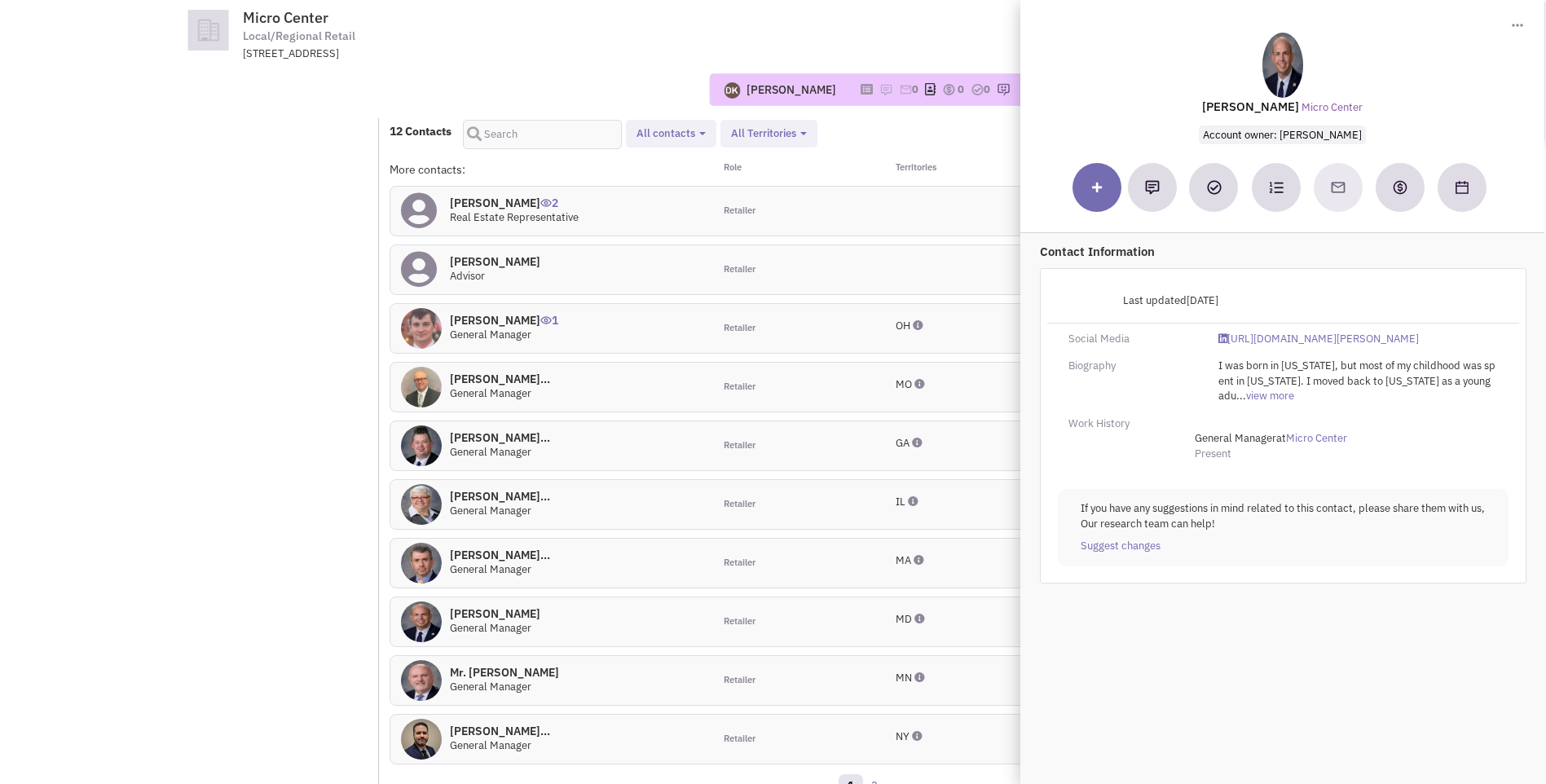
click at [569, 598] on div "Mr. Marc Irby 0 General Manager" at bounding box center [552, 622] width 323 height 49
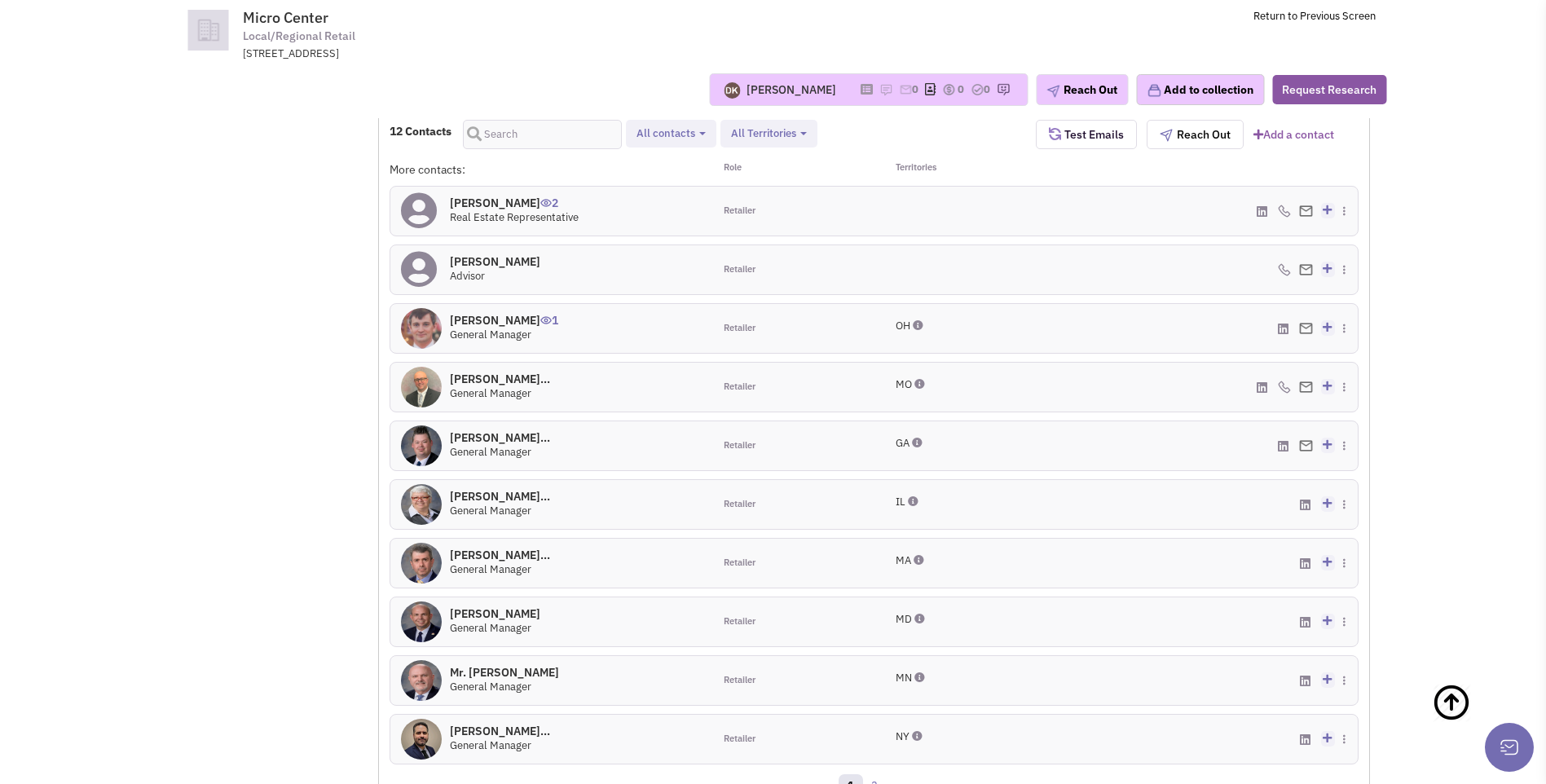
click at [419, 601] on img at bounding box center [421, 621] width 41 height 41
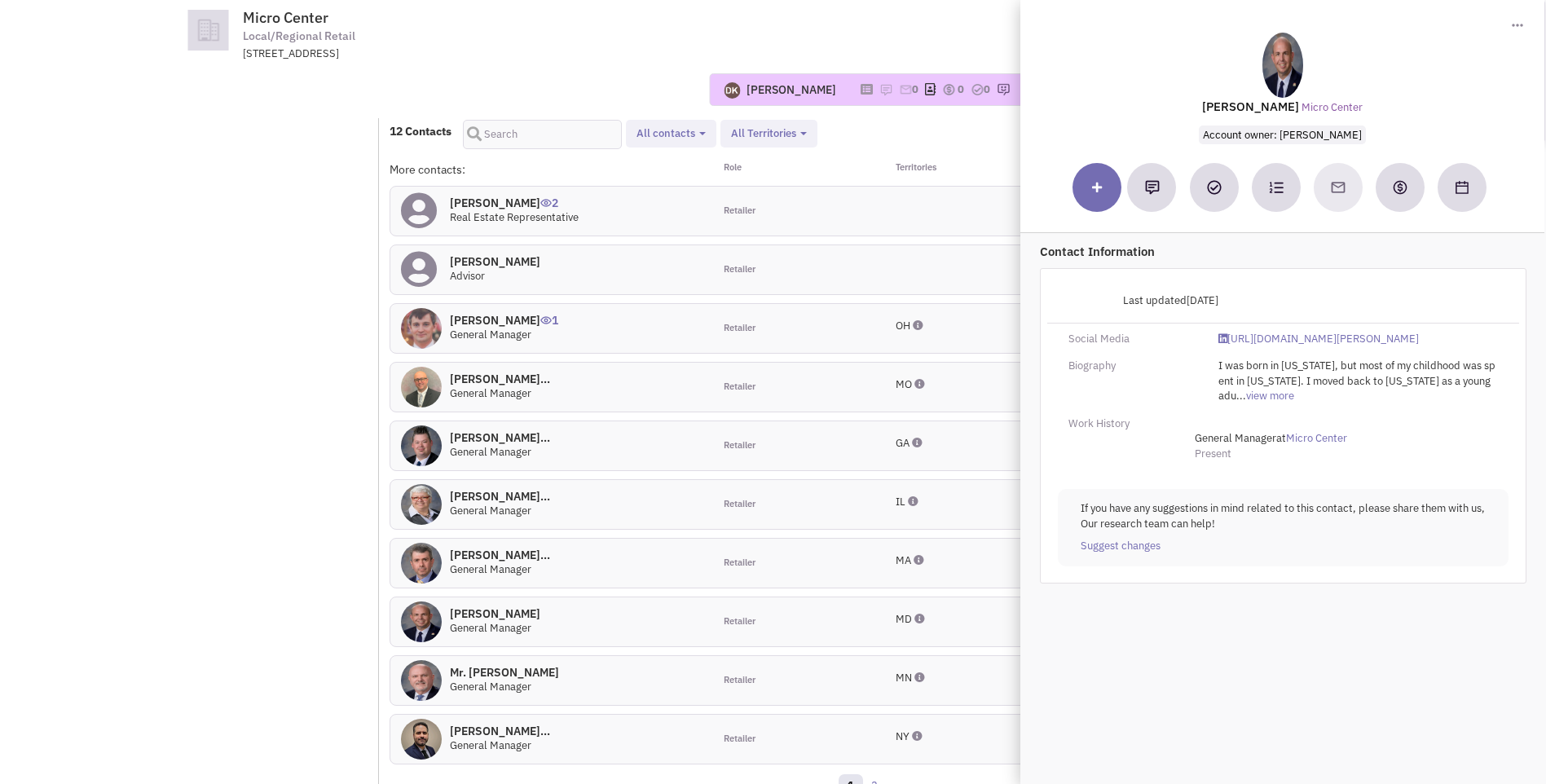
click at [419, 601] on img at bounding box center [421, 621] width 41 height 41
click at [595, 598] on div "Mr. Marc Irby 0 General Manager" at bounding box center [552, 622] width 323 height 49
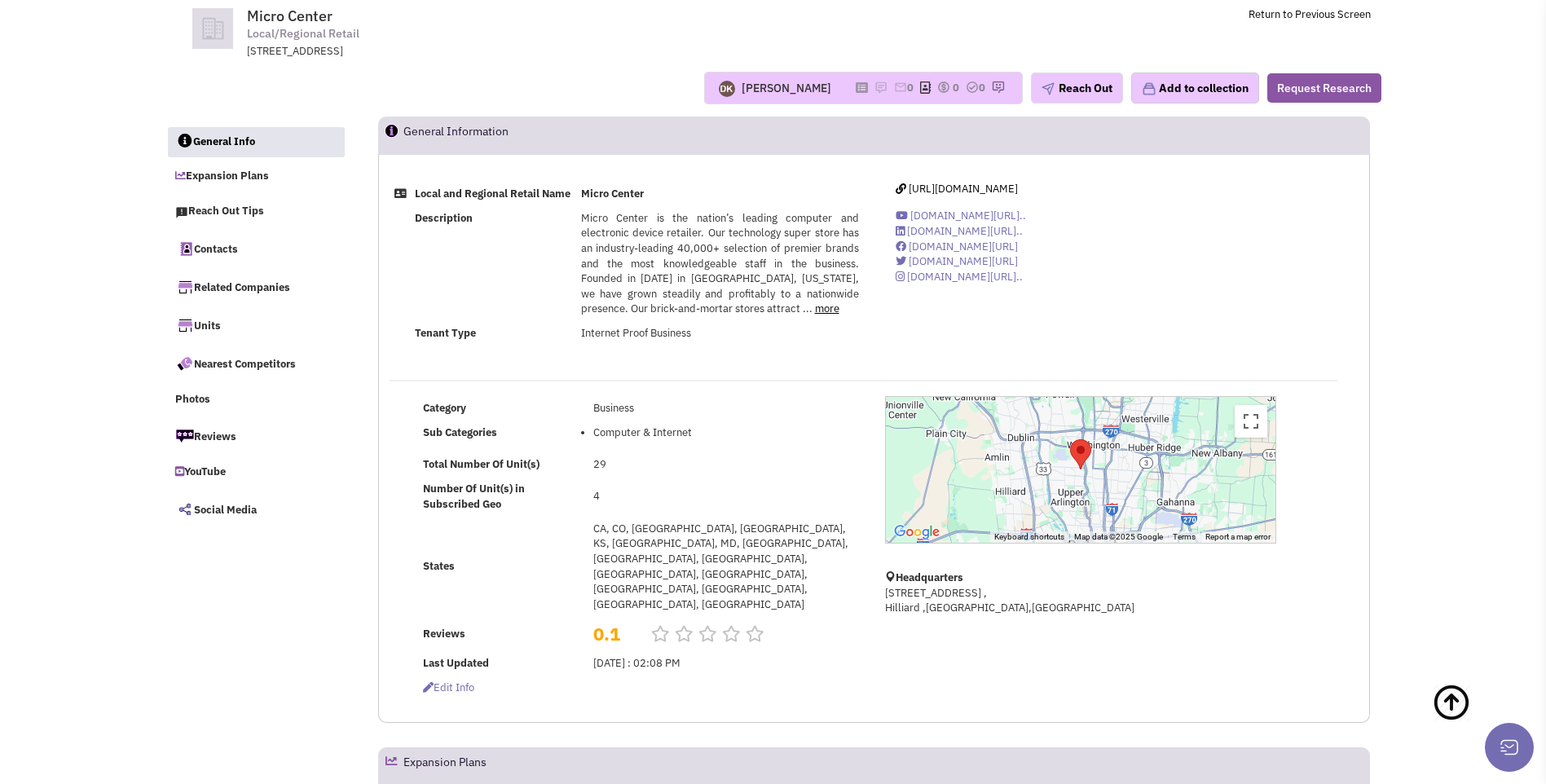
scroll to position [0, 0]
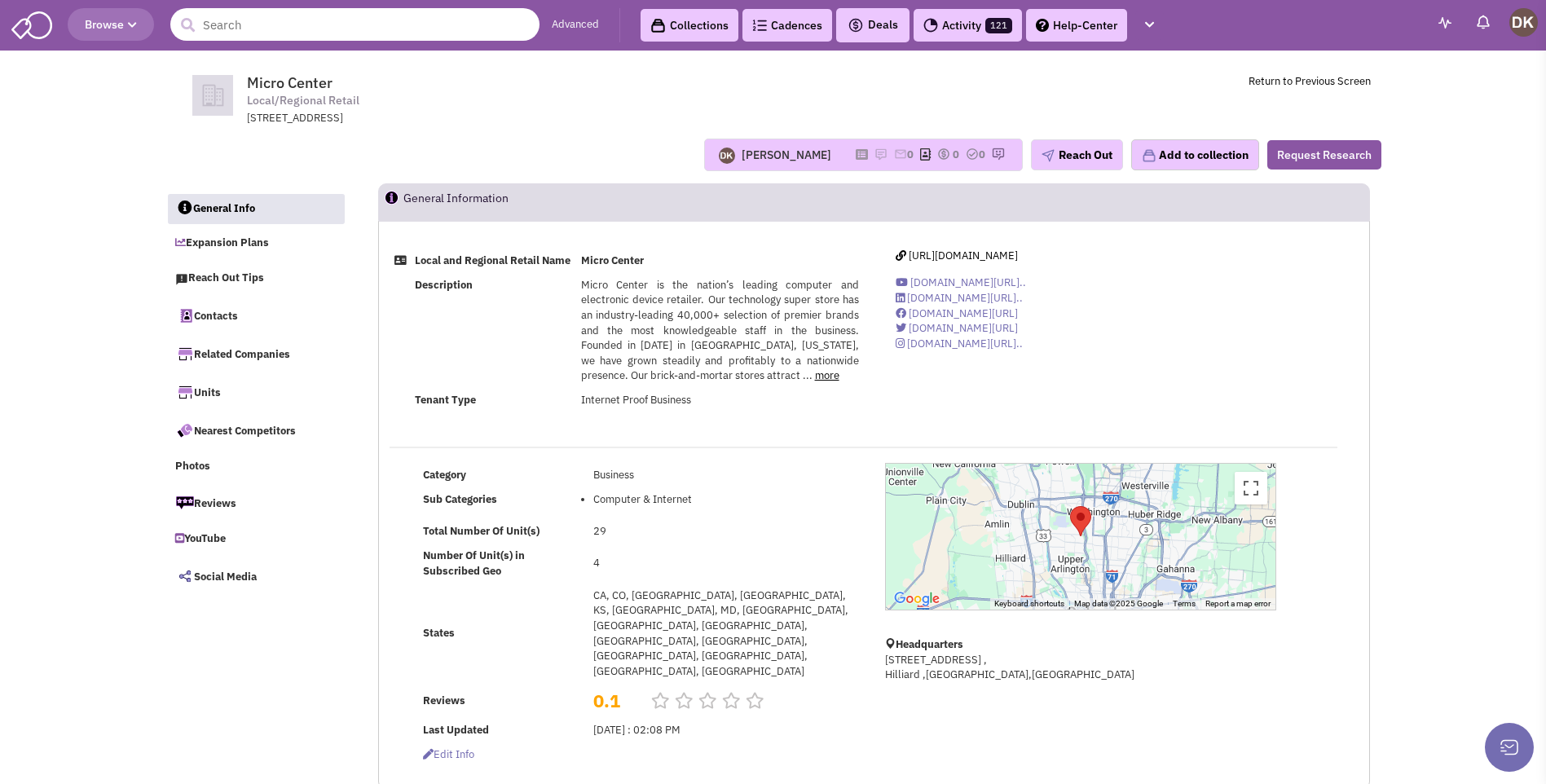
click at [292, 32] on input "text" at bounding box center [355, 24] width 369 height 33
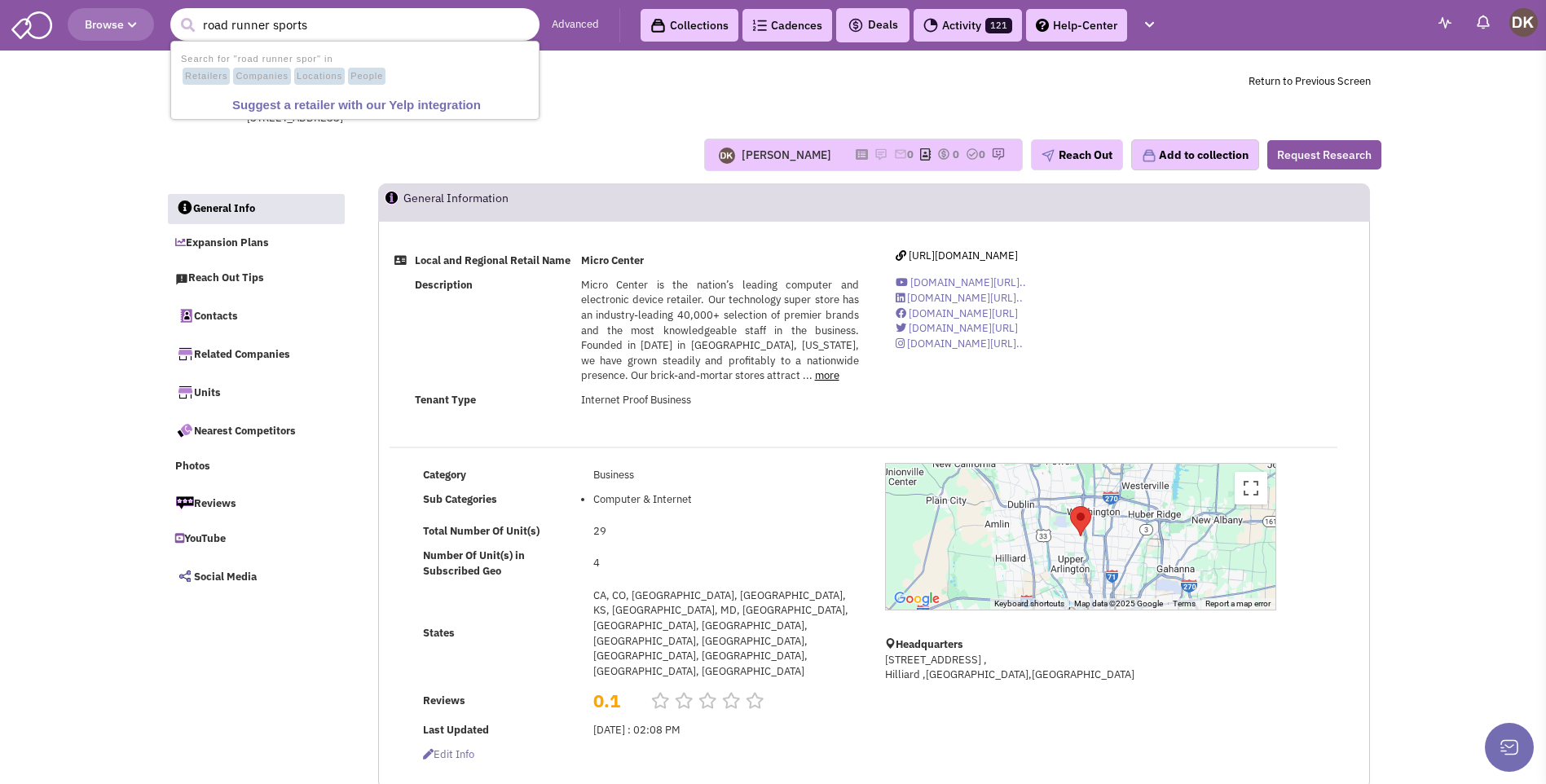
type input "road runner sports"
click at [175, 13] on button "submit" at bounding box center [187, 25] width 24 height 24
